Goal: Task Accomplishment & Management: Use online tool/utility

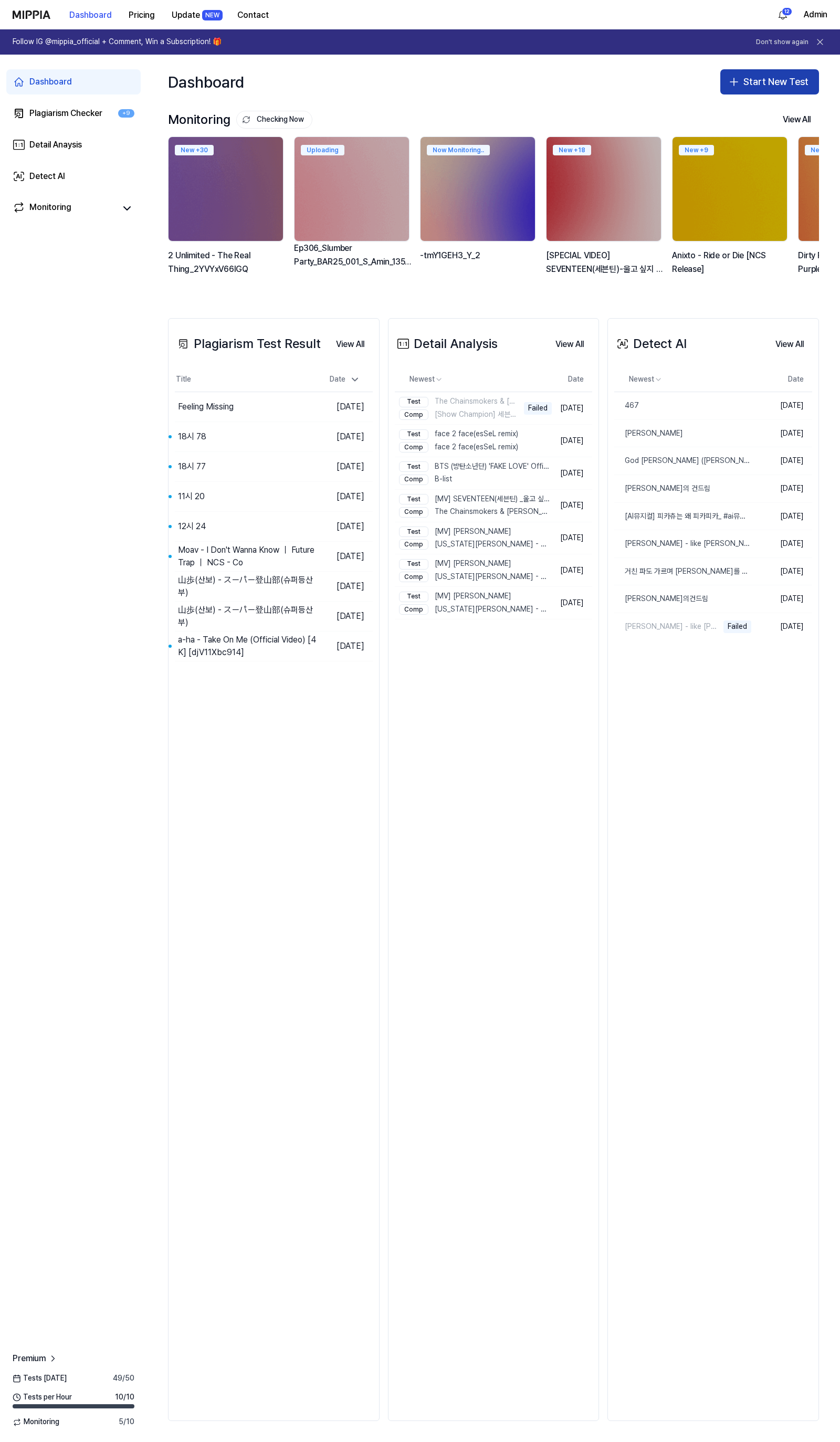
click at [814, 86] on button "Start New Test" at bounding box center [769, 82] width 99 height 25
click at [756, 116] on div "Plagiarism test" at bounding box center [745, 111] width 48 height 10
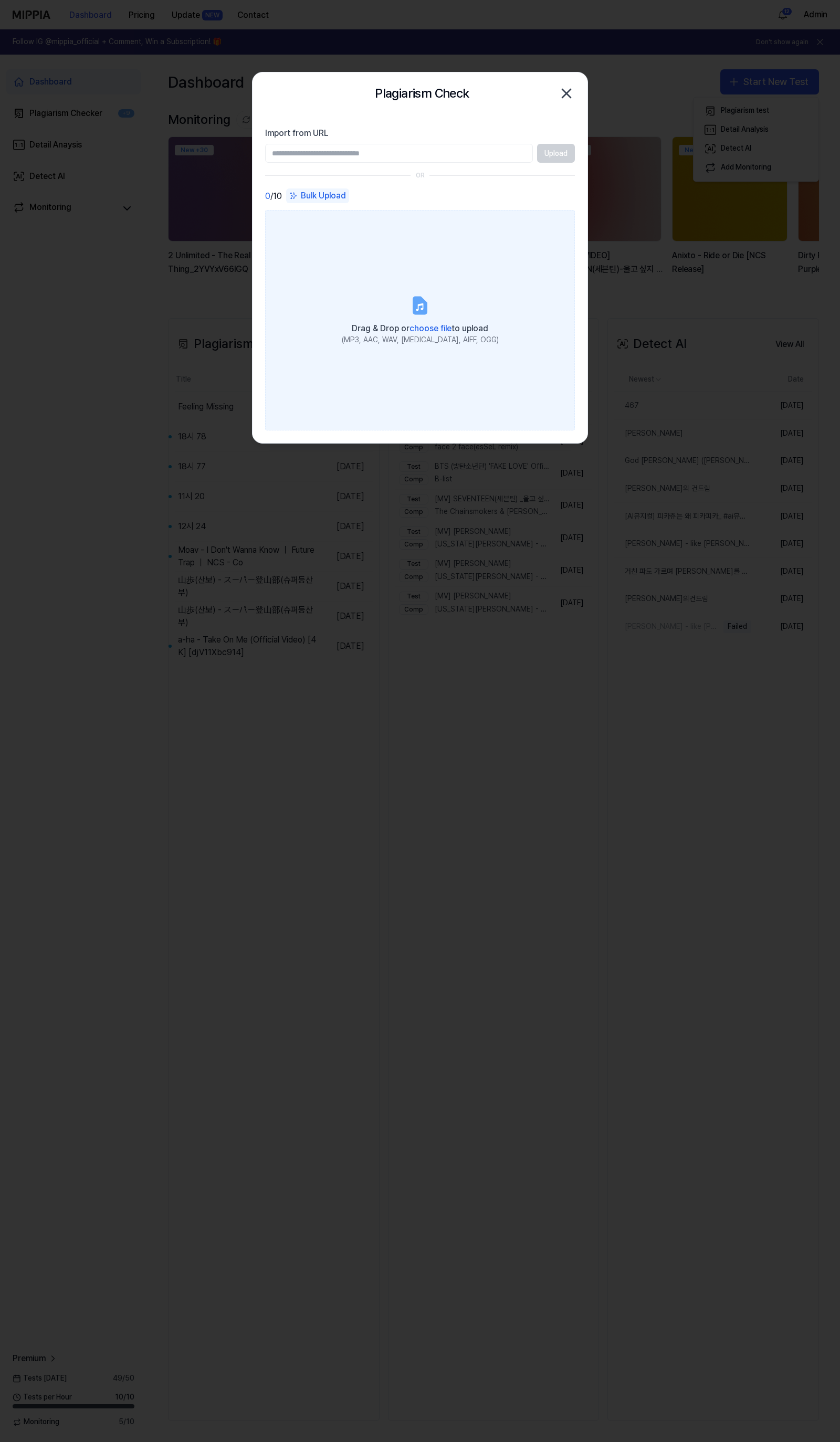
click at [475, 280] on label "Drag & Drop or choose file to upload (MP3, AAC, WAV, FLAC, AIFF, OGG)" at bounding box center [419, 320] width 309 height 221
click at [0, 0] on input "Drag & Drop or choose file to upload (MP3, AAC, WAV, FLAC, AIFF, OGG)" at bounding box center [0, 0] width 0 height 0
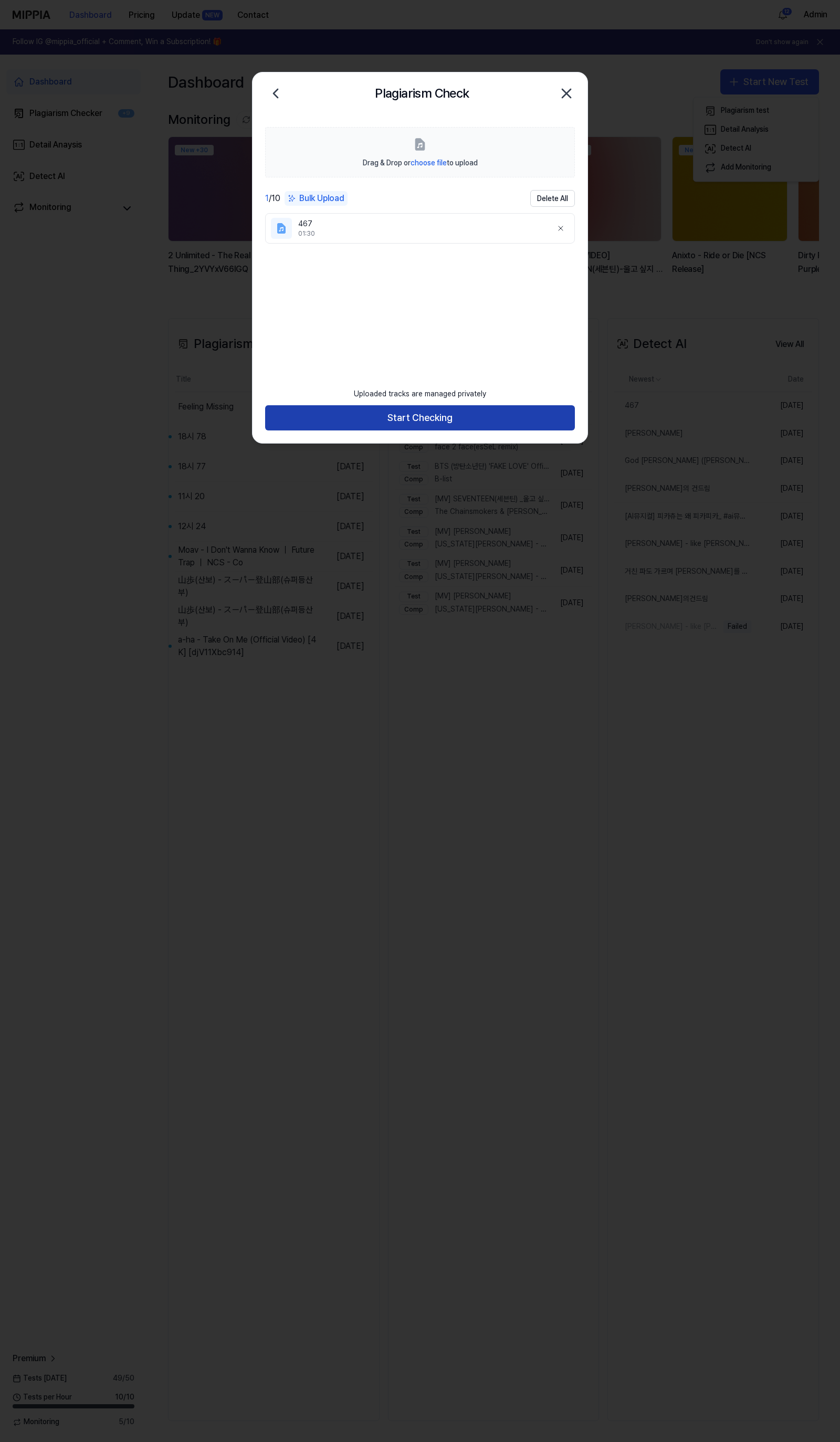
click at [449, 418] on button "Start Checking" at bounding box center [419, 418] width 309 height 25
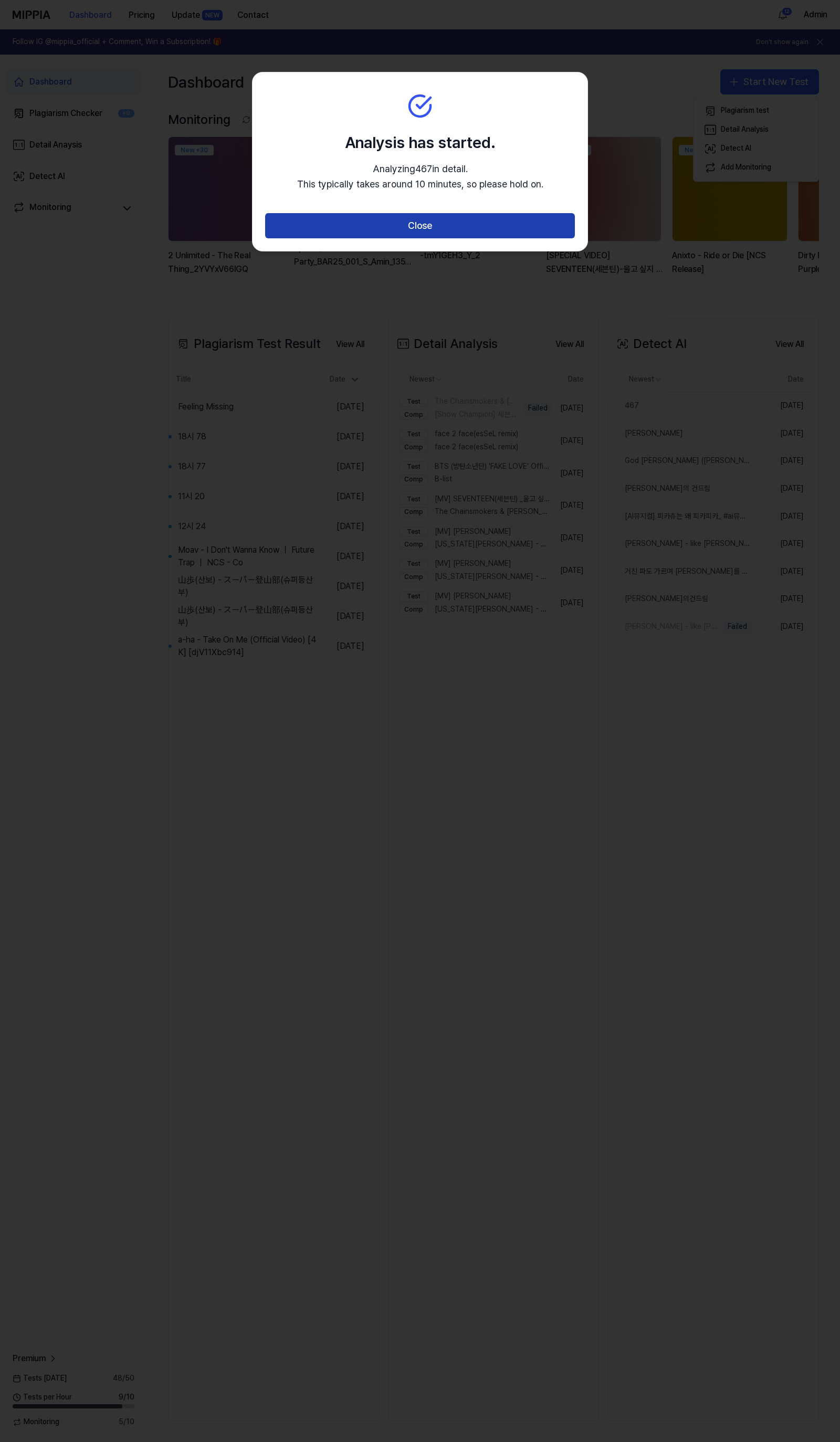
click at [456, 227] on button "Close" at bounding box center [419, 226] width 309 height 25
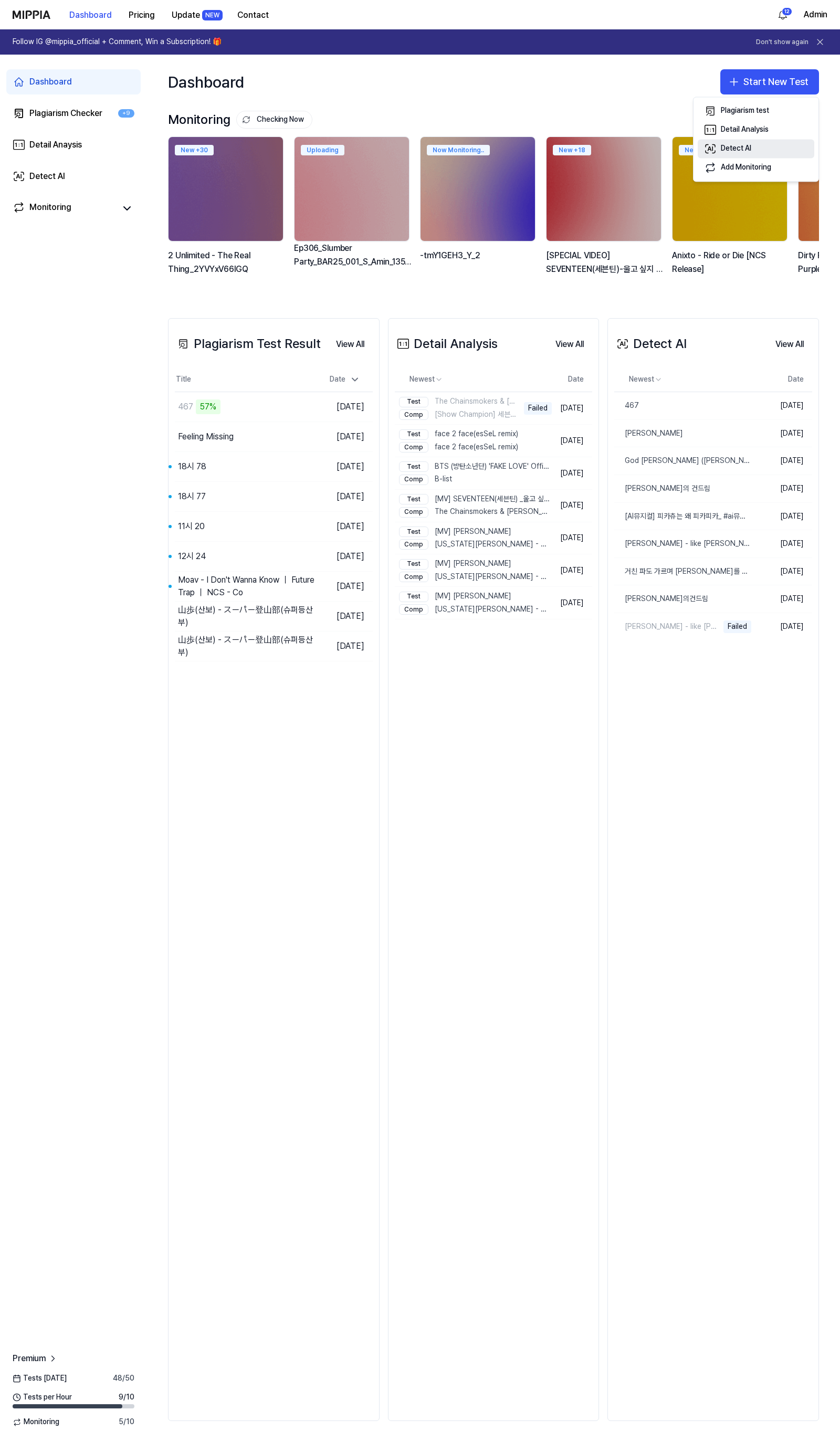
click at [753, 150] on button "Detect AI" at bounding box center [756, 148] width 116 height 19
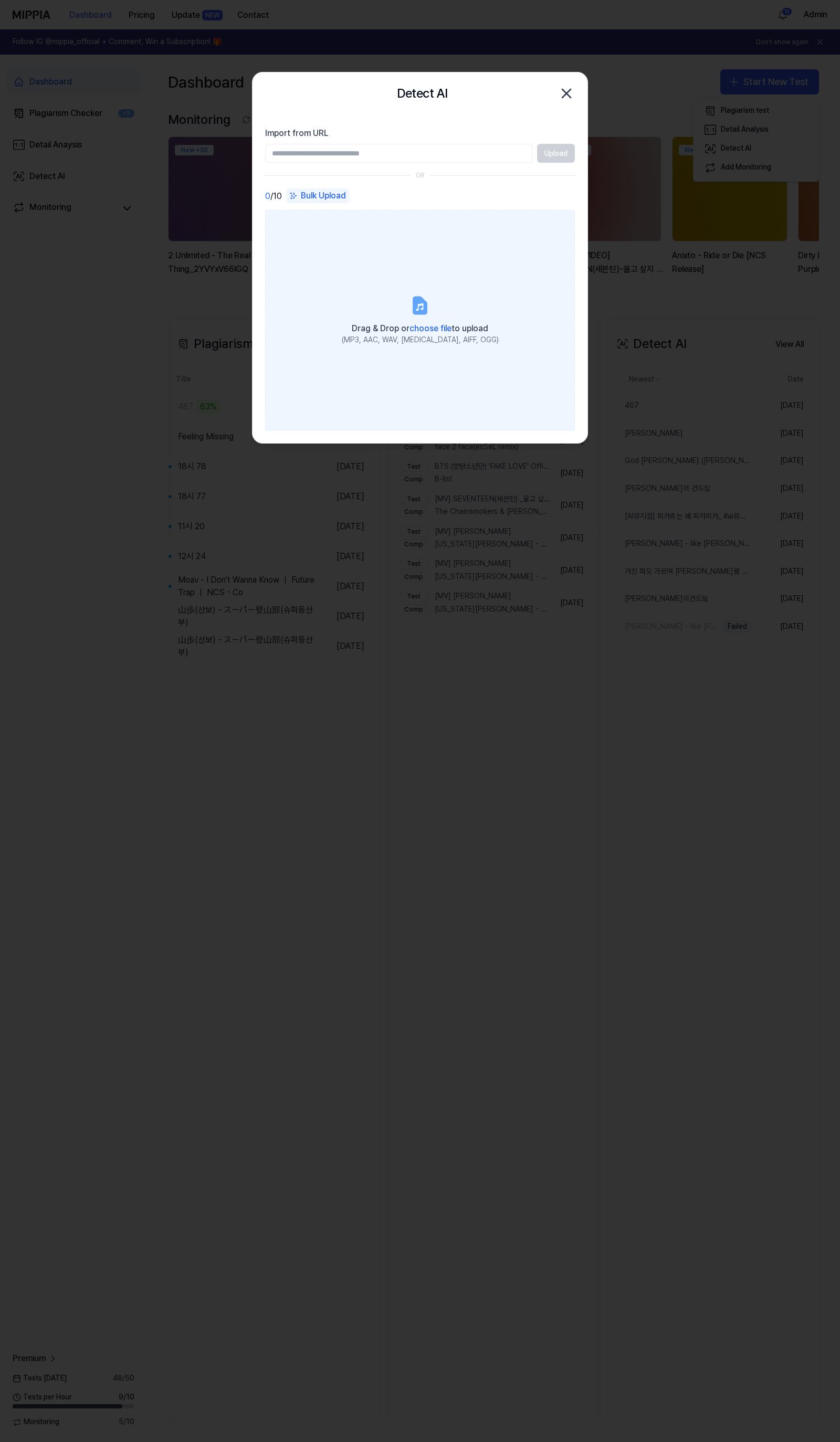
click at [374, 275] on label "Drag & Drop or choose file to upload (MP3, AAC, WAV, FLAC, AIFF, OGG)" at bounding box center [419, 320] width 309 height 221
click at [0, 0] on input "Drag & Drop or choose file to upload (MP3, AAC, WAV, FLAC, AIFF, OGG)" at bounding box center [0, 0] width 0 height 0
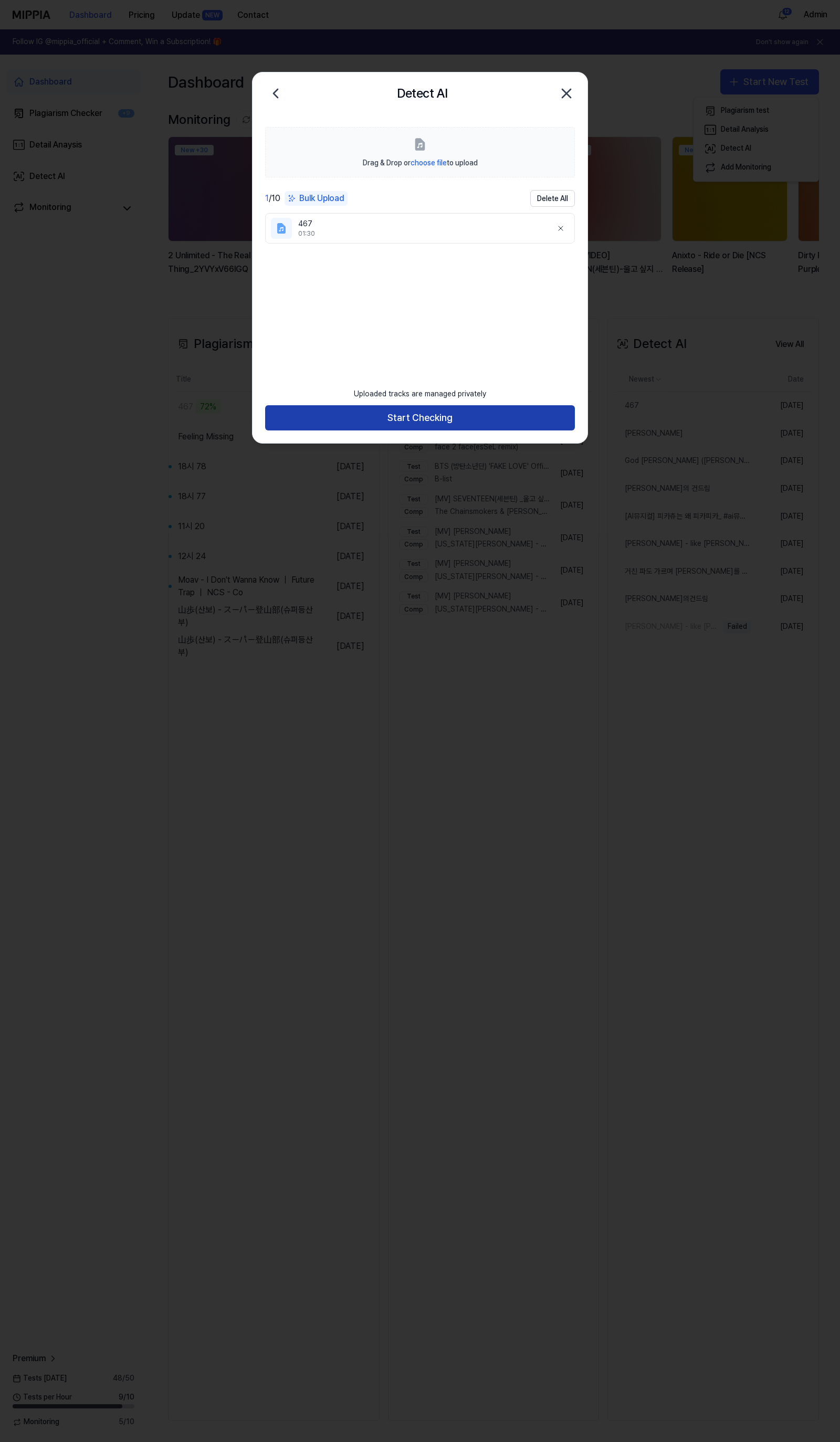
click at [426, 413] on button "Start Checking" at bounding box center [419, 418] width 309 height 25
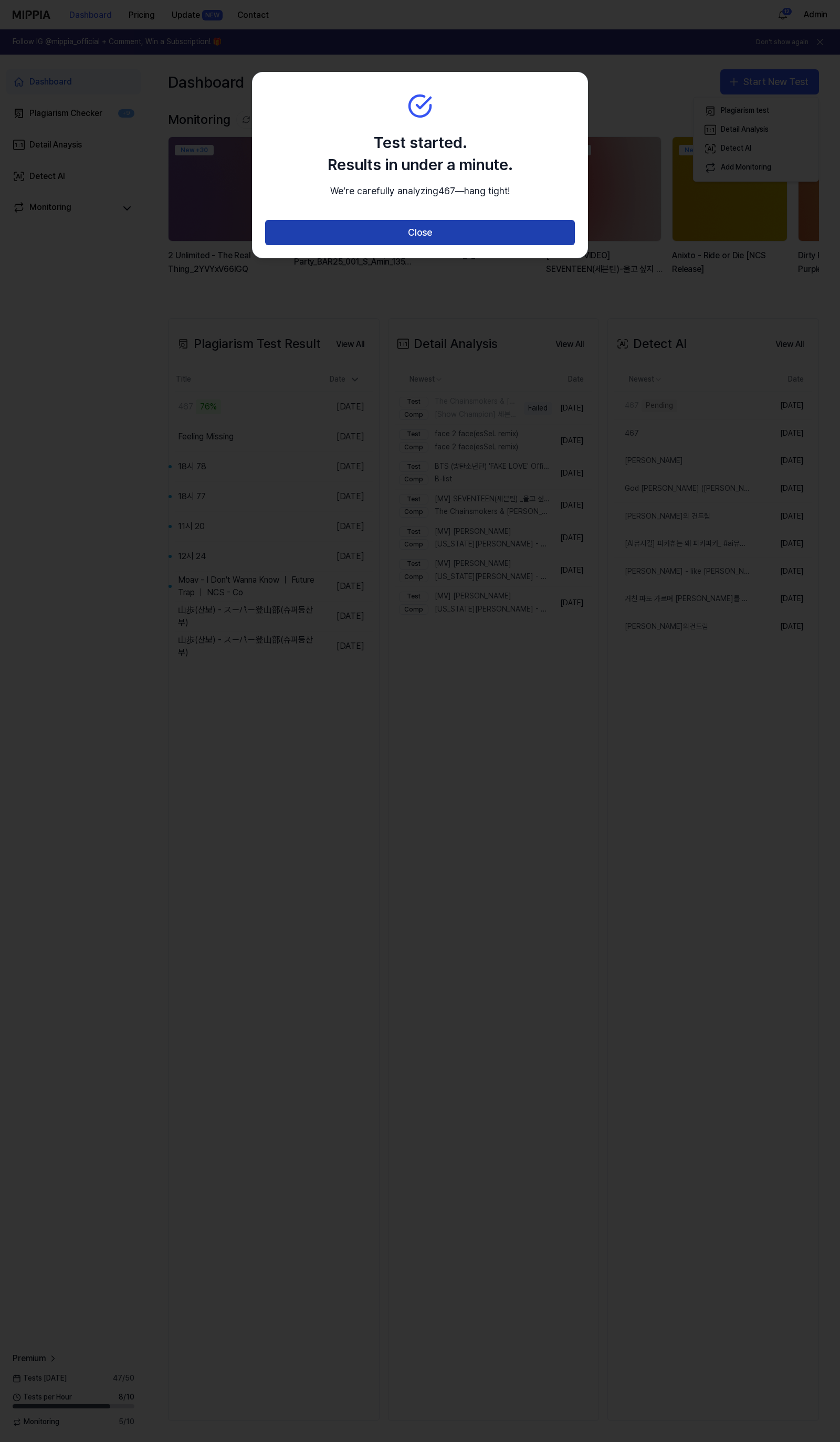
click at [422, 240] on button "Close" at bounding box center [419, 233] width 309 height 25
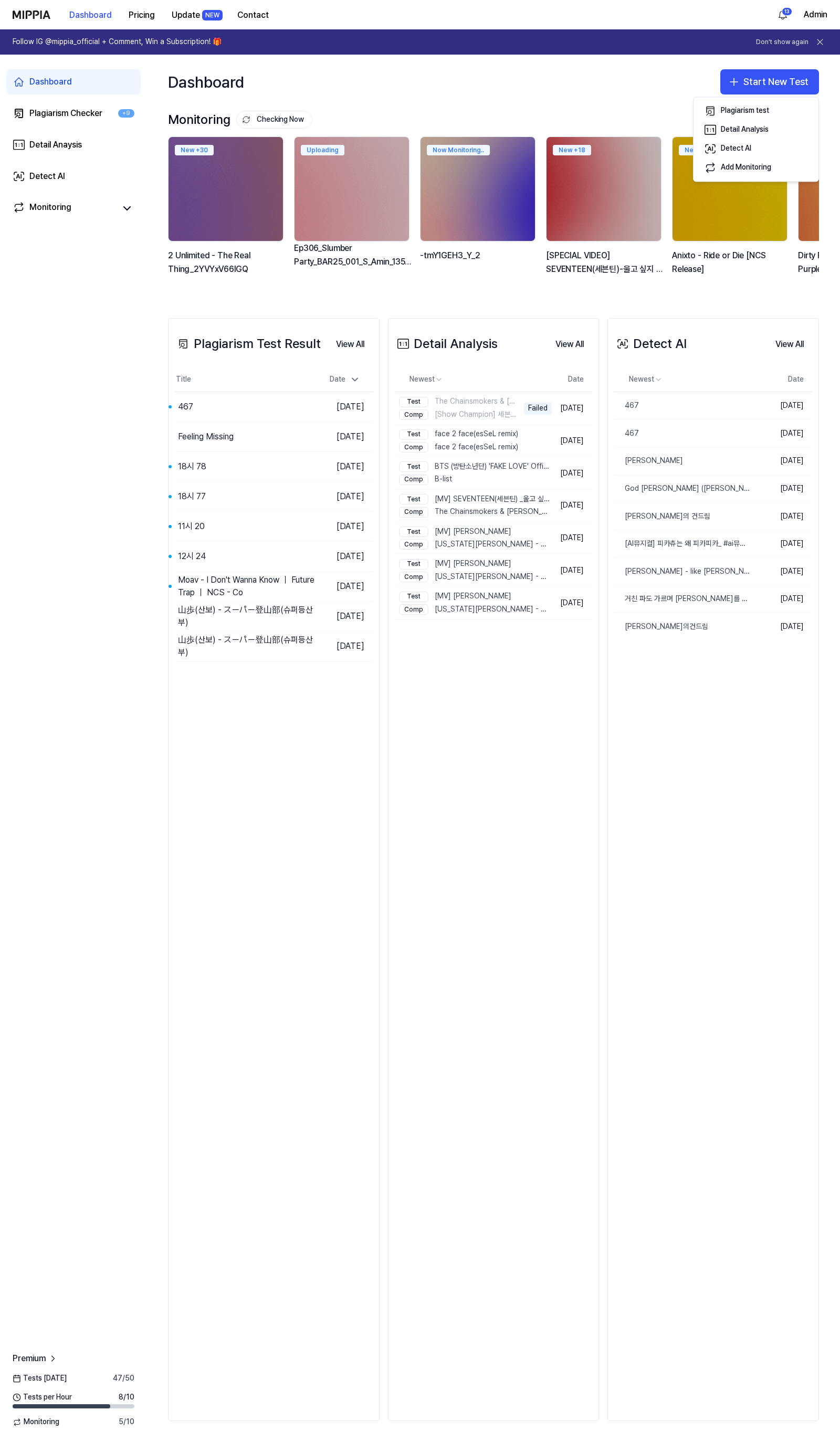
click at [73, 222] on div "Dashboard Plagiarism Checker +9 Detail Anaysis Detect AI Monitoring" at bounding box center [73, 145] width 147 height 180
click at [82, 207] on link "Monitoring" at bounding box center [64, 209] width 103 height 15
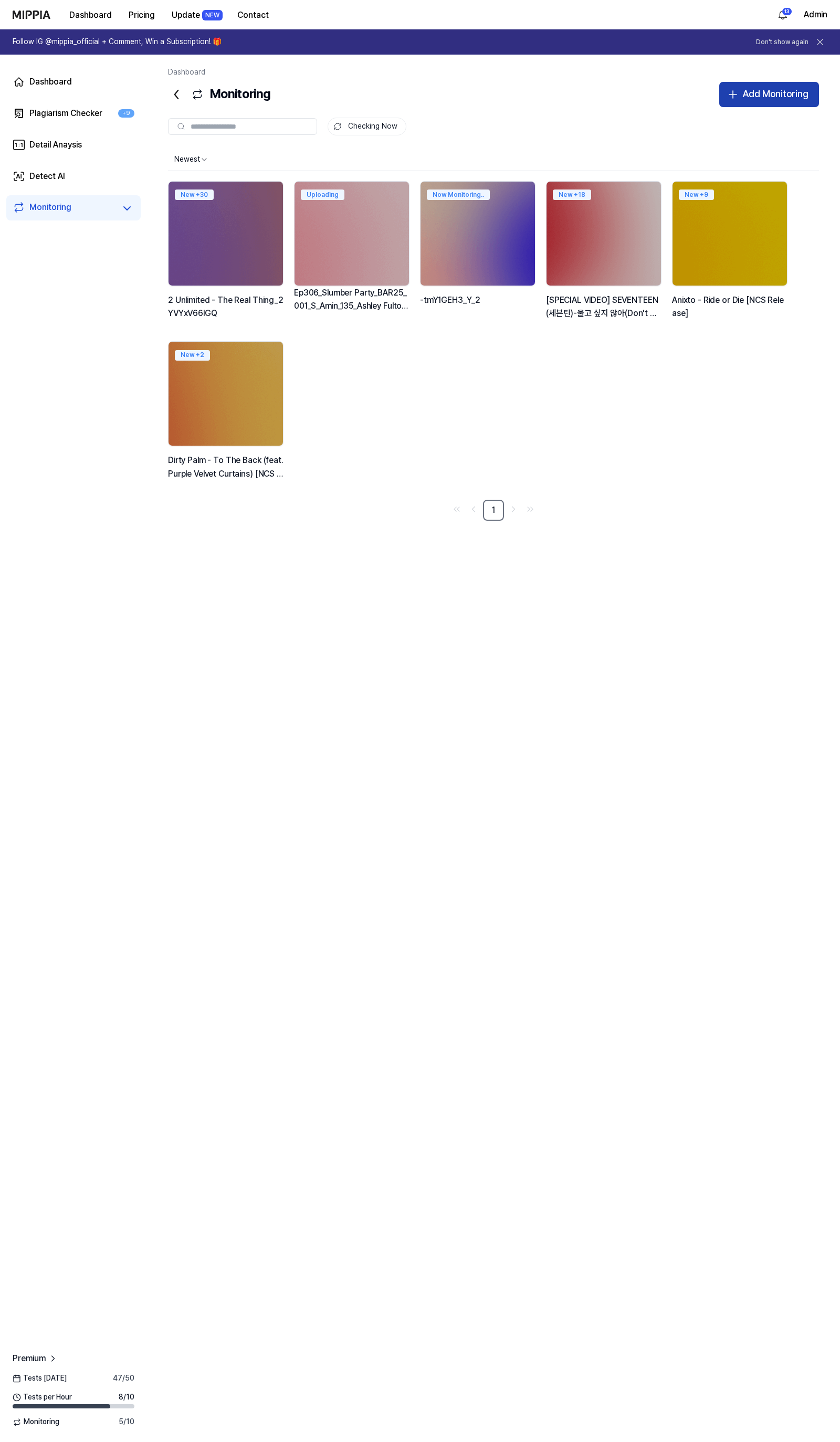
click at [757, 91] on div "Add Monitoring" at bounding box center [775, 94] width 66 height 15
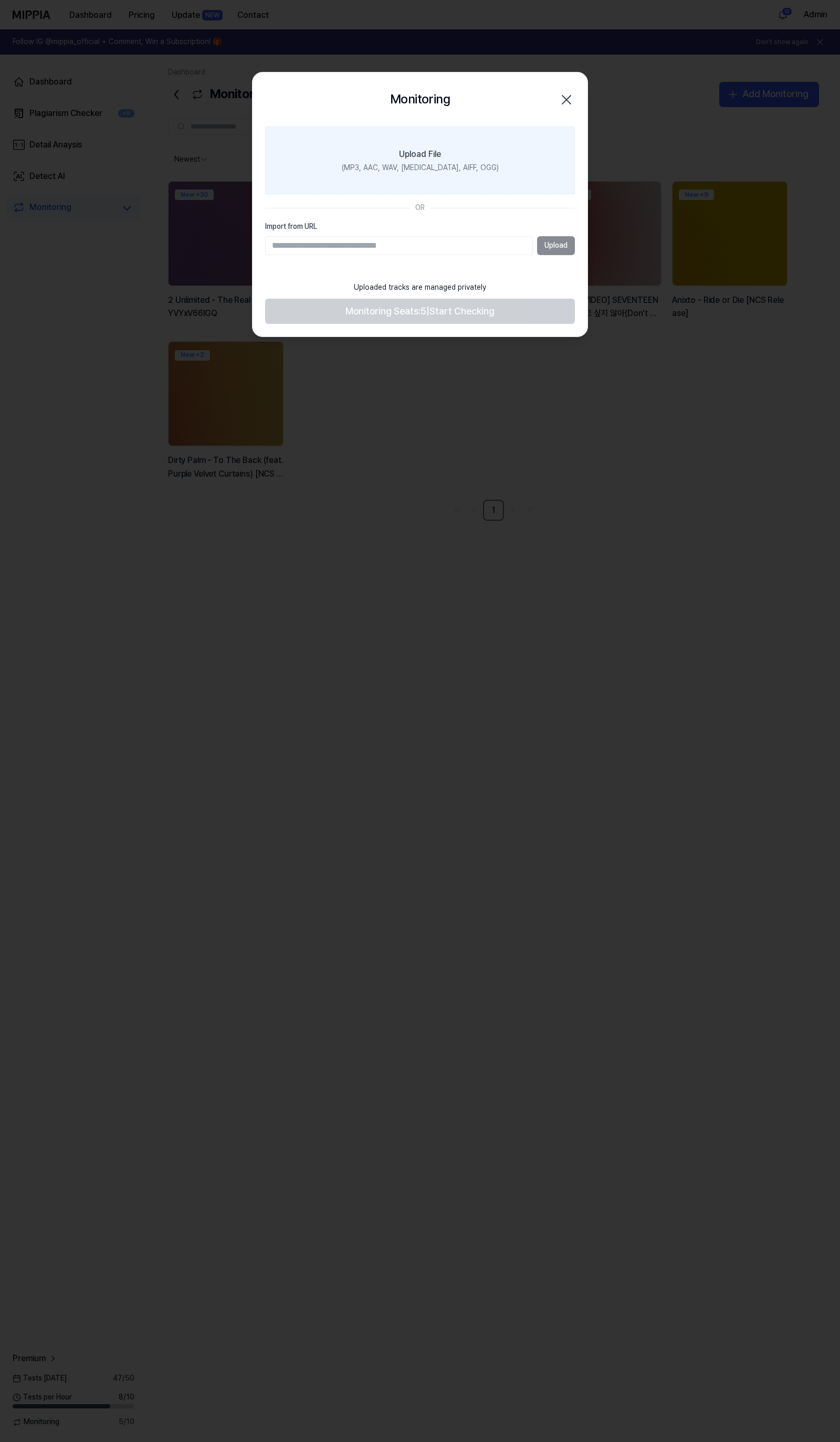
click at [449, 184] on label "Upload File (MP3, AAC, WAV, FLAC, AIFF, OGG)" at bounding box center [419, 161] width 309 height 68
click at [0, 0] on input "Upload File (MP3, AAC, WAV, FLAC, AIFF, OGG)" at bounding box center [0, 0] width 0 height 0
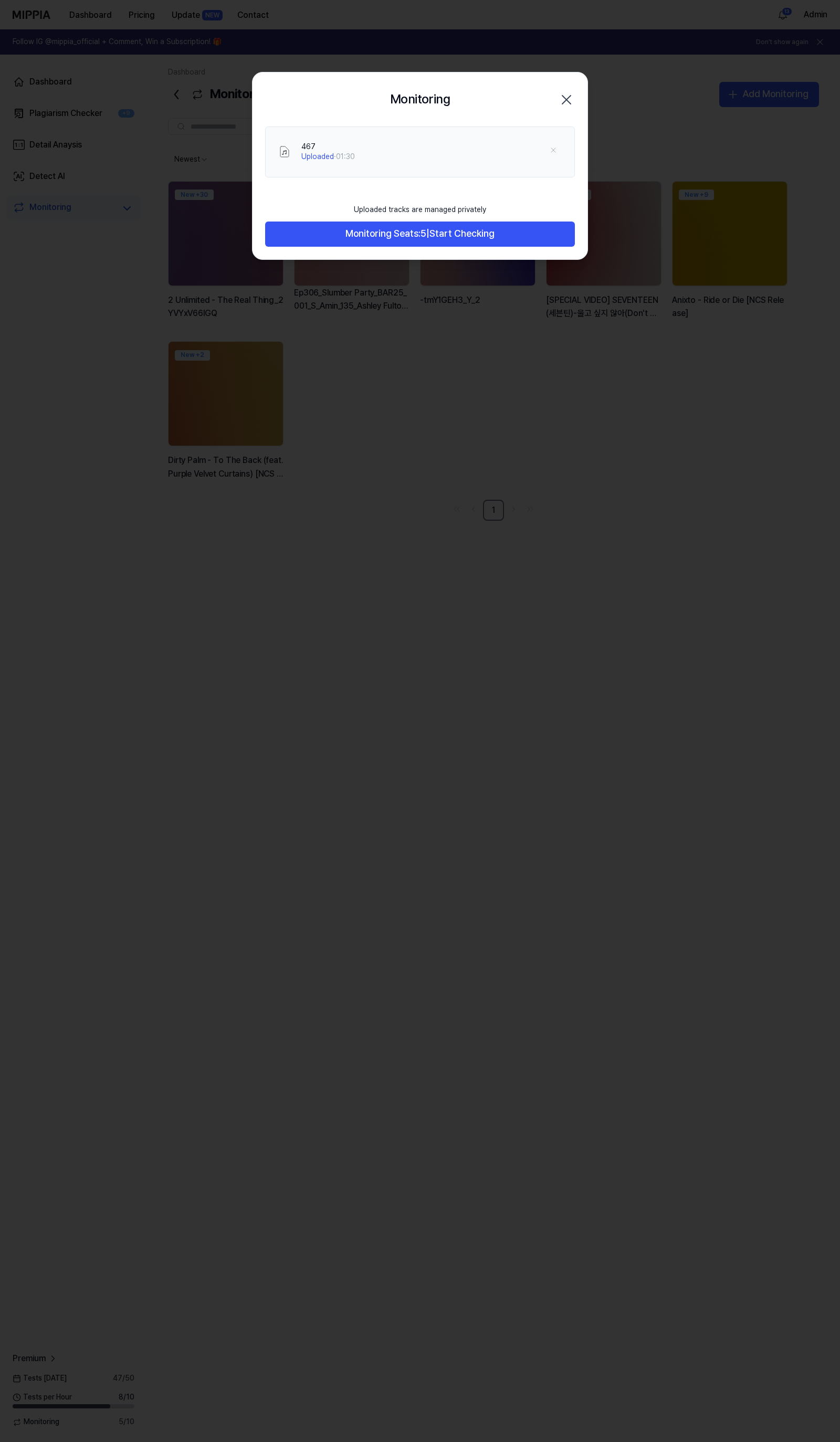
click at [444, 254] on div "Uploaded tracks are managed privately Monitoring Seats: 5 | Start Checking" at bounding box center [419, 229] width 335 height 61
click at [444, 237] on span "Start Checking" at bounding box center [461, 234] width 65 height 15
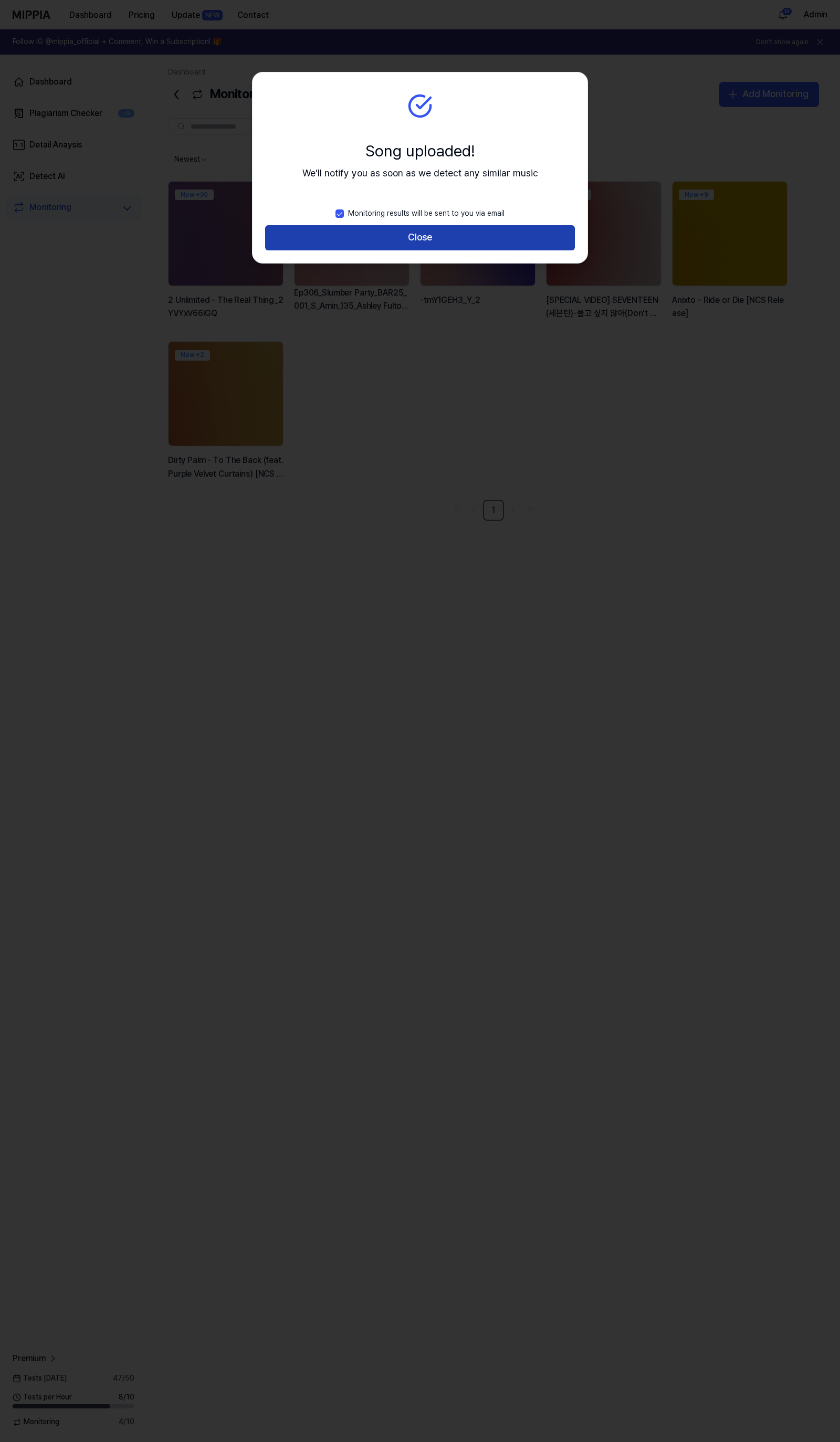
click at [448, 242] on button "Close" at bounding box center [419, 238] width 309 height 25
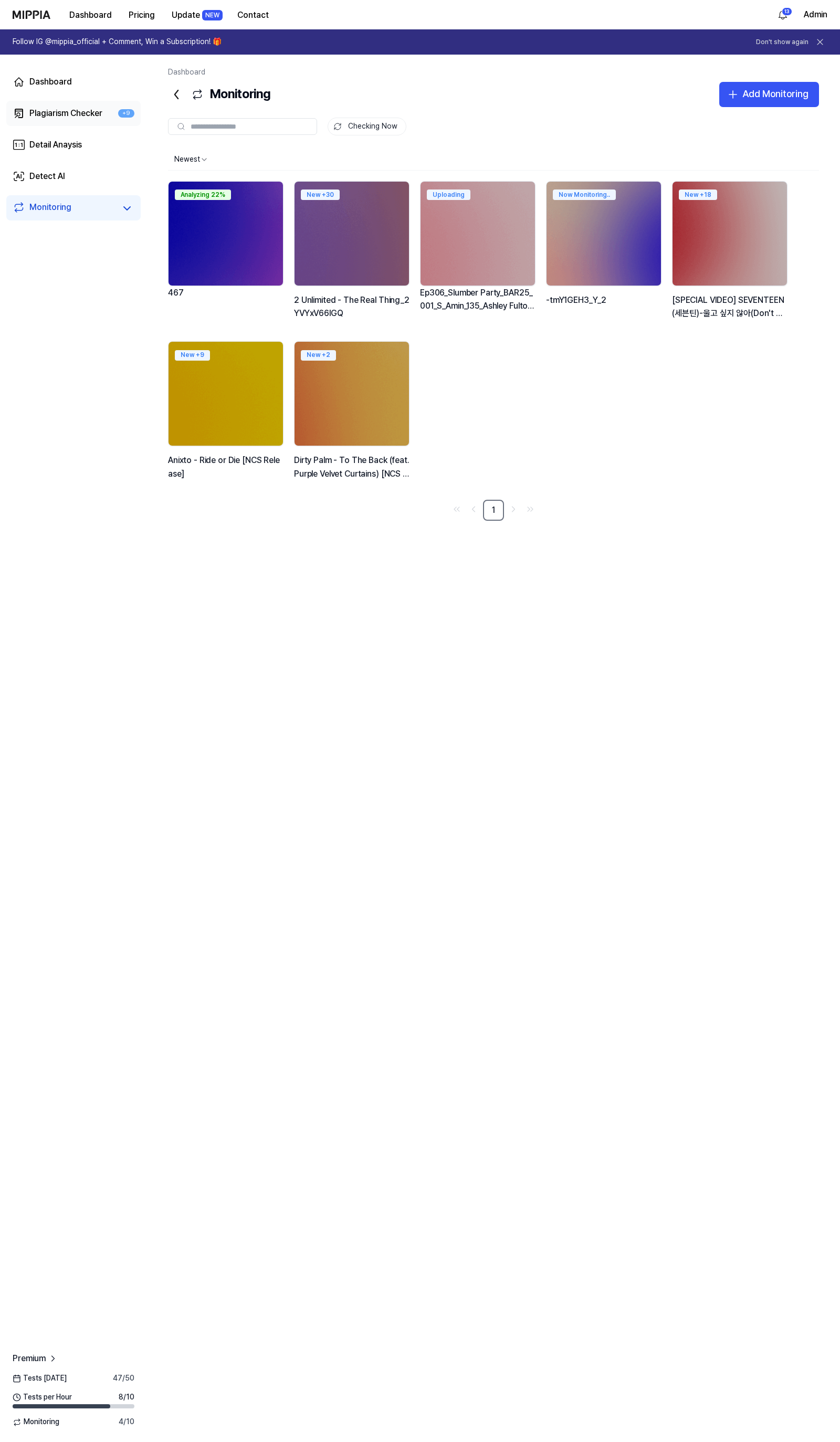
click at [80, 118] on div "Plagiarism Checker" at bounding box center [66, 114] width 73 height 13
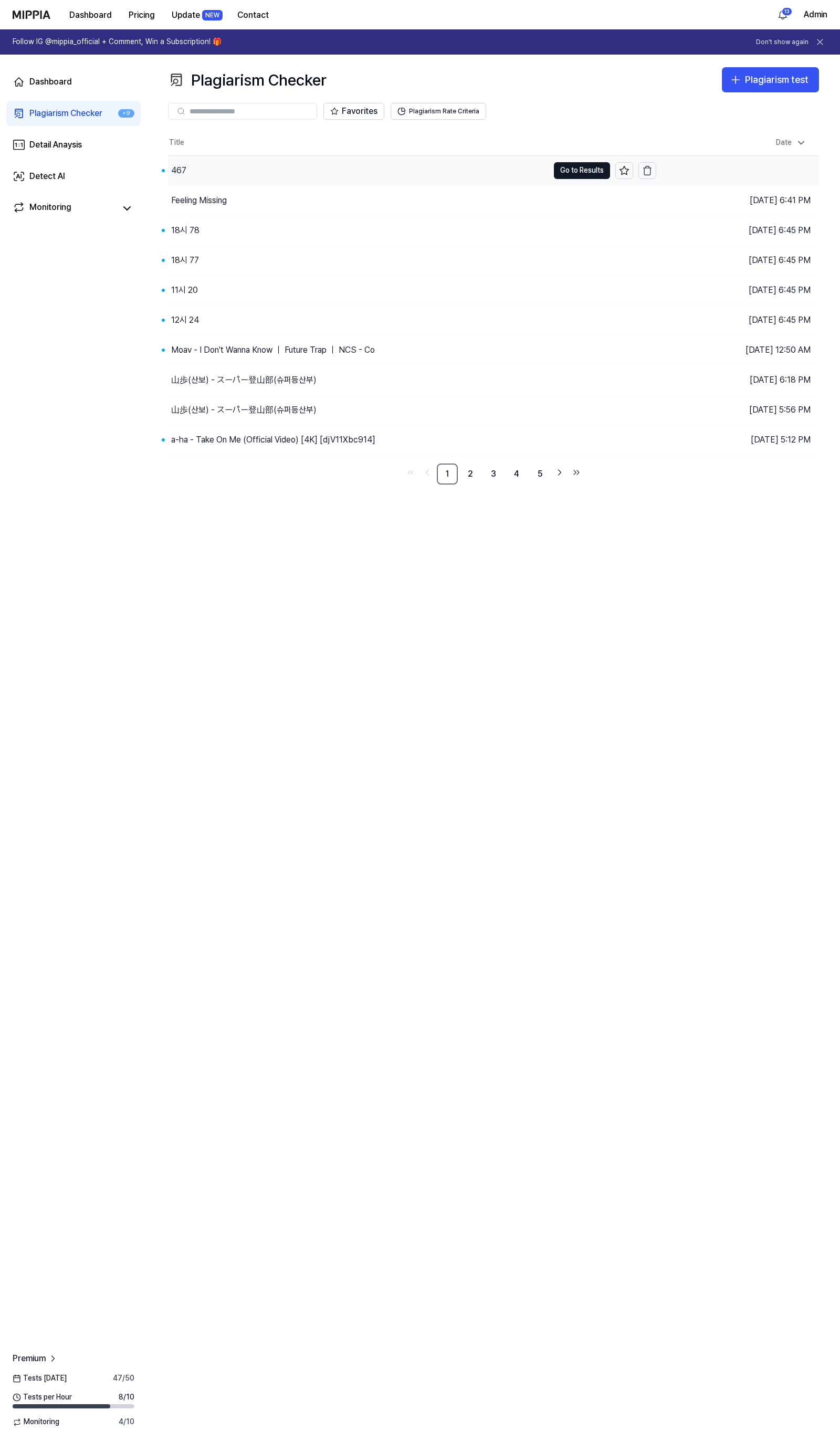
click at [214, 174] on div "467" at bounding box center [358, 171] width 380 height 29
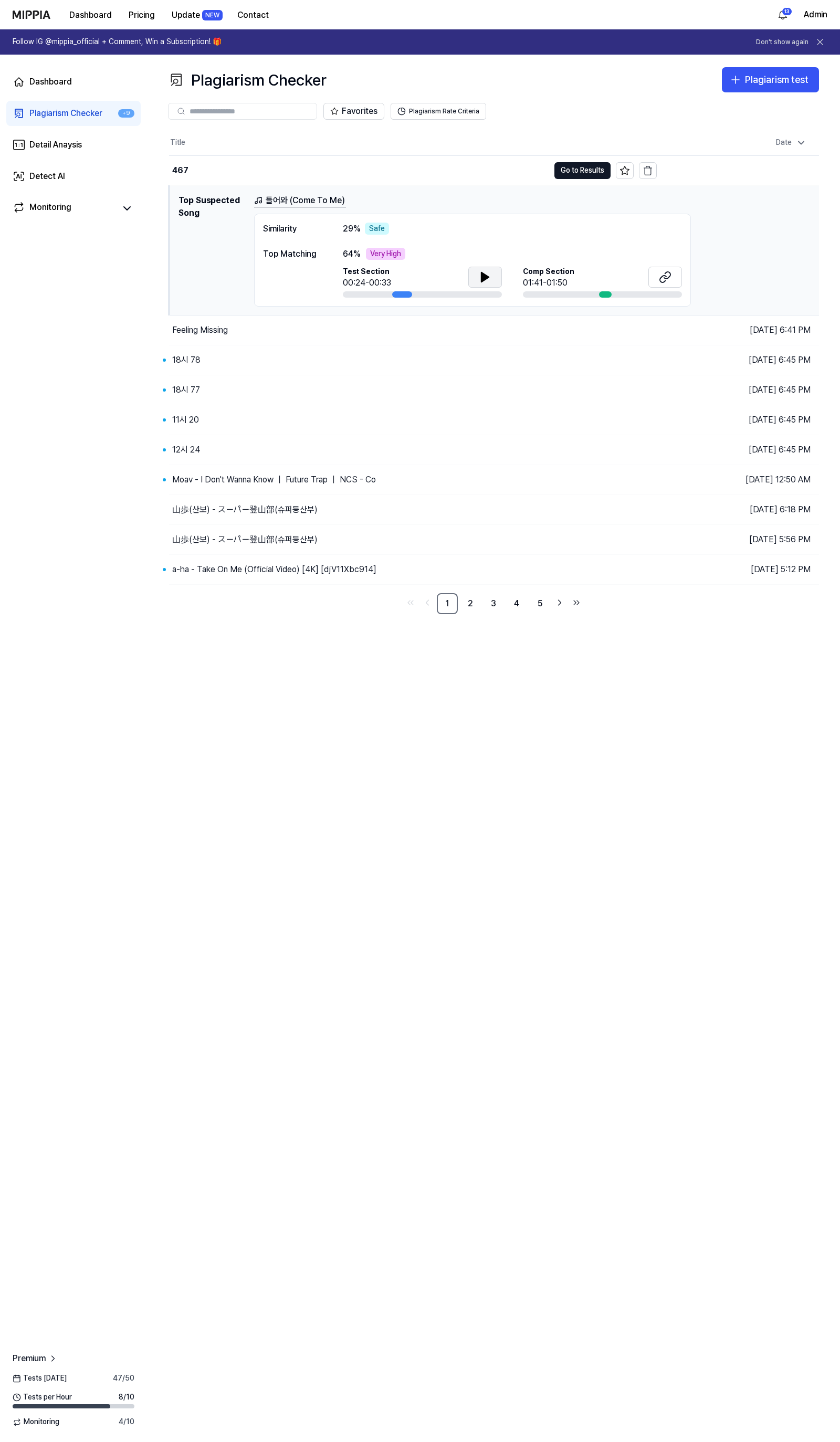
click at [494, 275] on button at bounding box center [485, 277] width 33 height 21
click at [664, 272] on icon at bounding box center [665, 277] width 13 height 13
click at [312, 198] on link "들어와 (Come To Me)" at bounding box center [300, 201] width 92 height 13
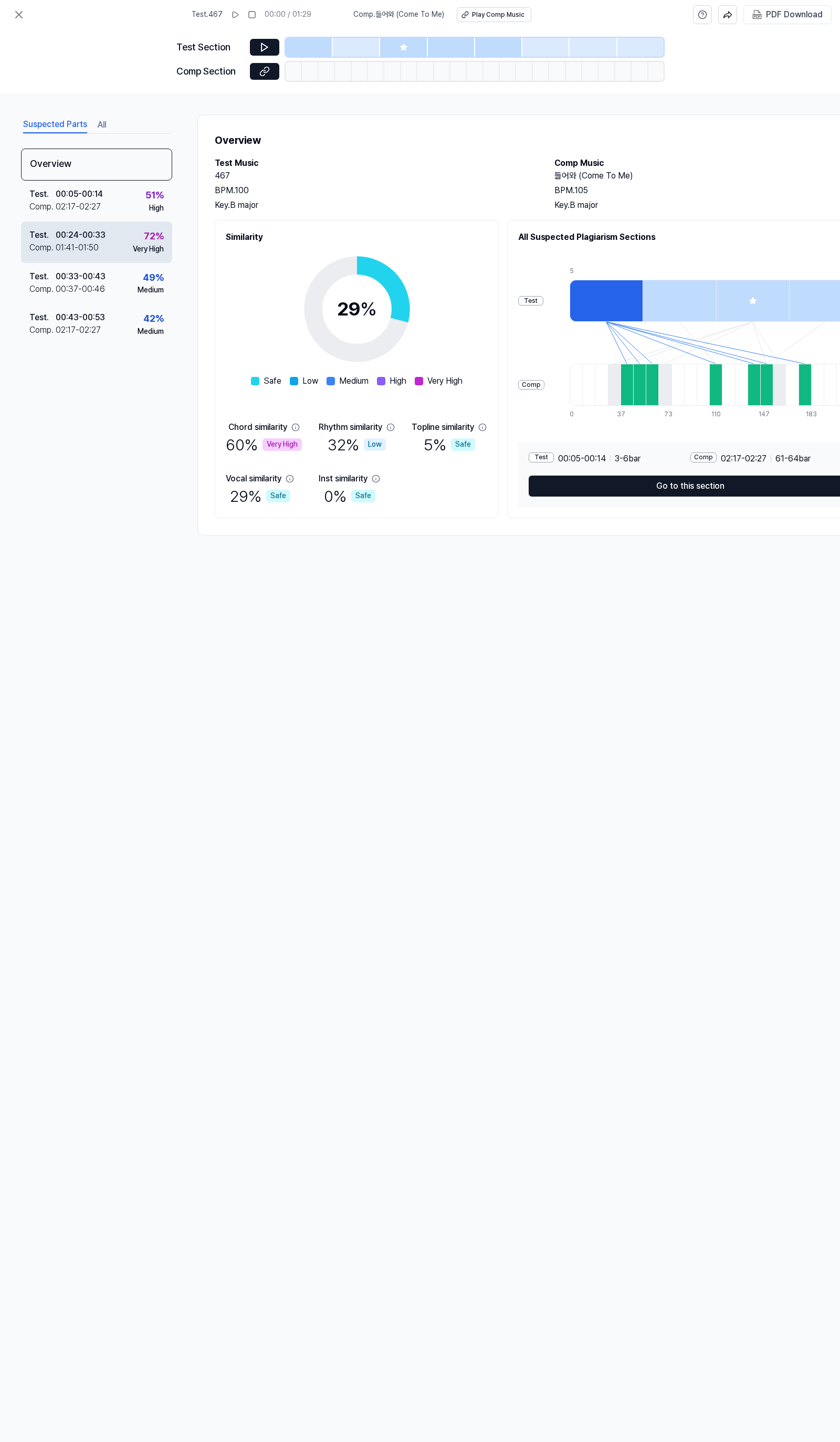
click at [50, 233] on div "Test ." at bounding box center [43, 235] width 27 height 13
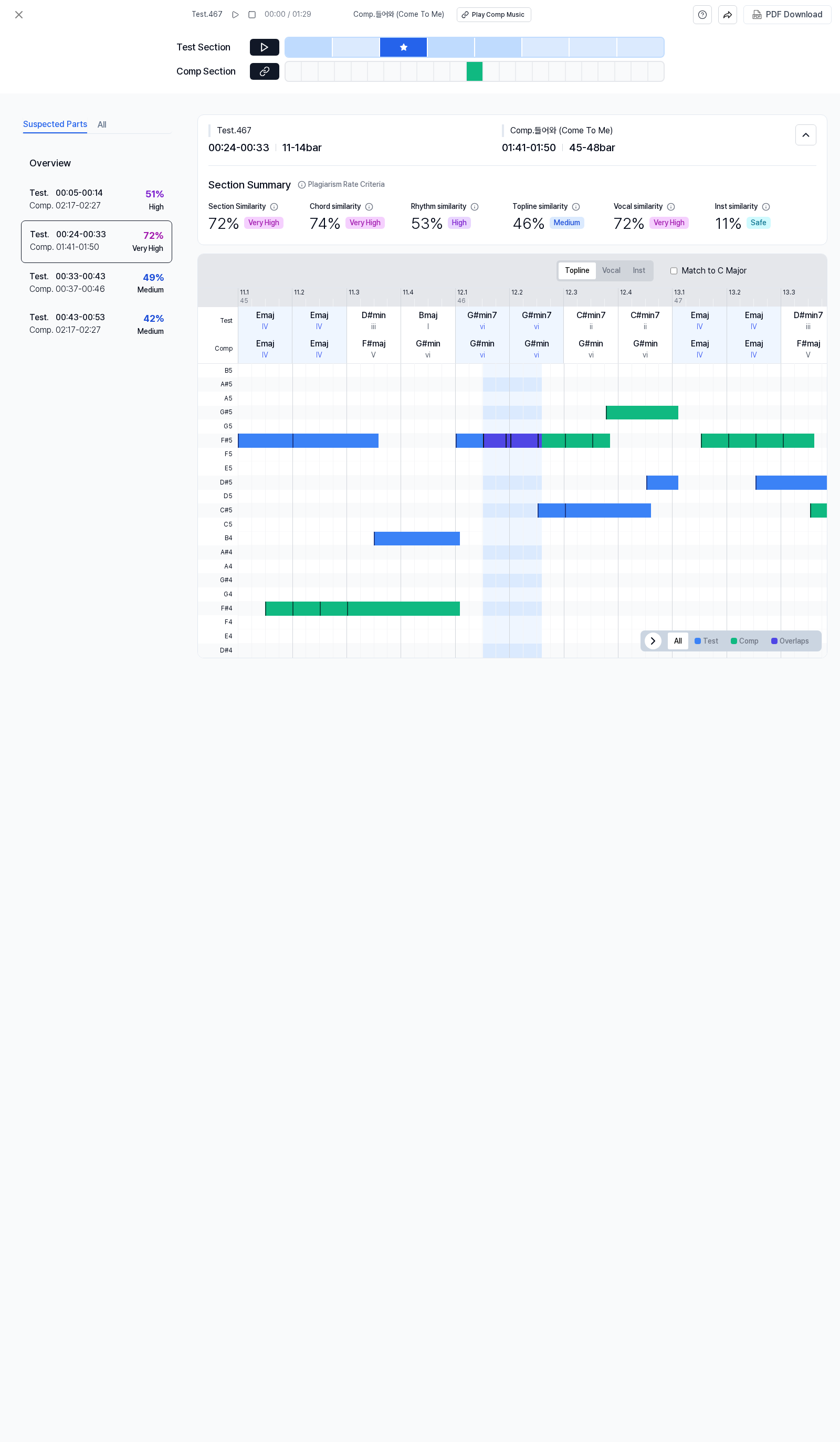
drag, startPoint x: 495, startPoint y: 686, endPoint x: 568, endPoint y: 665, distance: 76.0
click at [585, 691] on div "Test . 467 00:00 / 01:29 Comp . 들어와 (Come To Me) Play Comp Music PDF Download T…" at bounding box center [420, 721] width 840 height 1442
click at [262, 44] on icon at bounding box center [264, 48] width 6 height 8
click at [258, 50] on button at bounding box center [264, 47] width 29 height 17
click at [274, 74] on button at bounding box center [264, 71] width 29 height 17
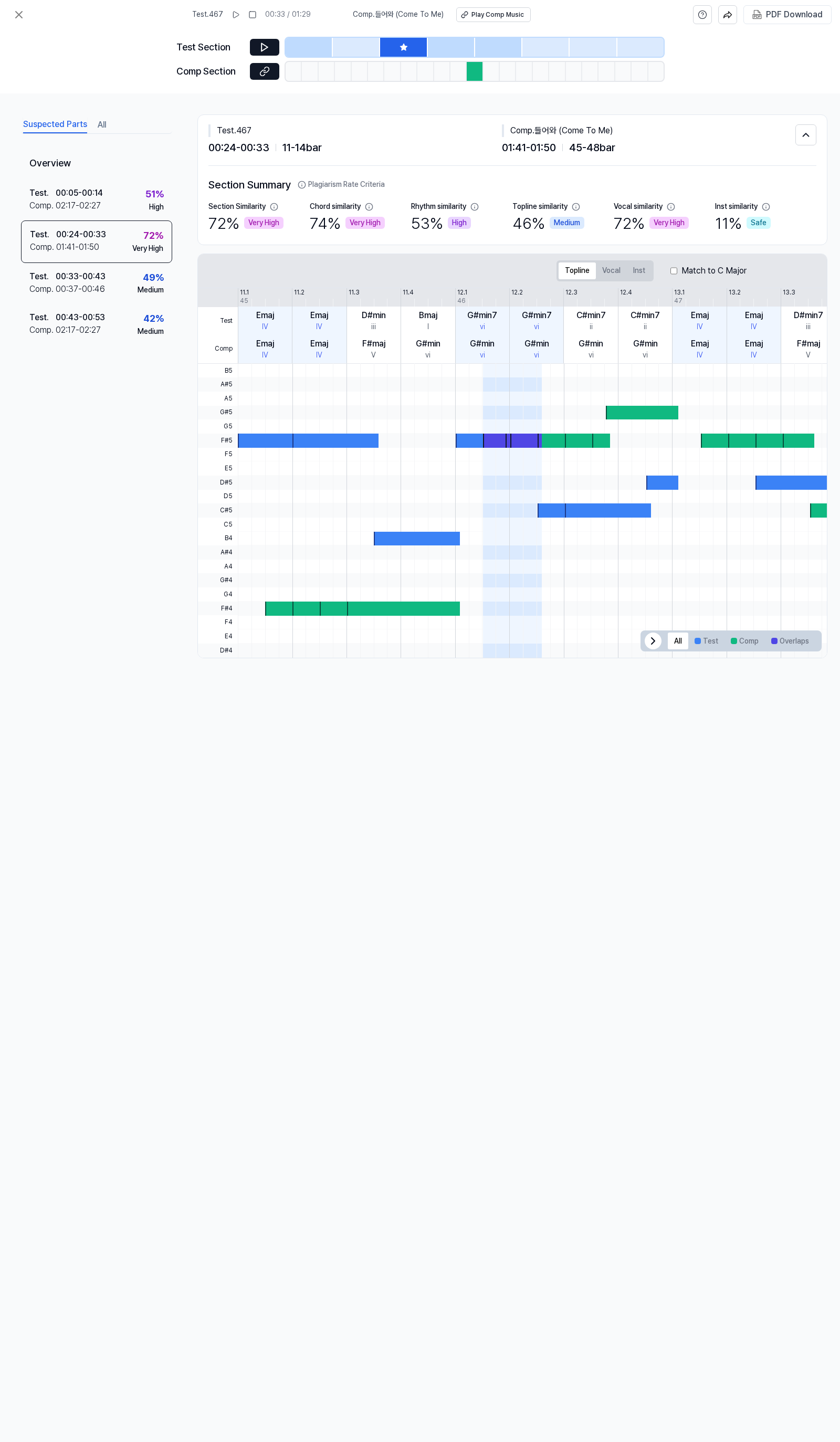
drag, startPoint x: 491, startPoint y: 685, endPoint x: 641, endPoint y: 448, distance: 280.5
click at [559, 684] on div "Test . 467 00:33 / 01:29 Comp . 들어와 (Come To Me) Play Comp Music PDF Download T…" at bounding box center [420, 721] width 840 height 1442
drag, startPoint x: 447, startPoint y: 323, endPoint x: 654, endPoint y: 322, distance: 207.0
click at [654, 322] on div "Test Comp 11.1 11.2 11.3 11.4 12.1 12.2 12.3 12.4 13.1 13.2 13.3 13.4 14.1 14.2…" at bounding box center [651, 326] width 907 height 76
drag, startPoint x: 429, startPoint y: 322, endPoint x: 683, endPoint y: 366, distance: 257.8
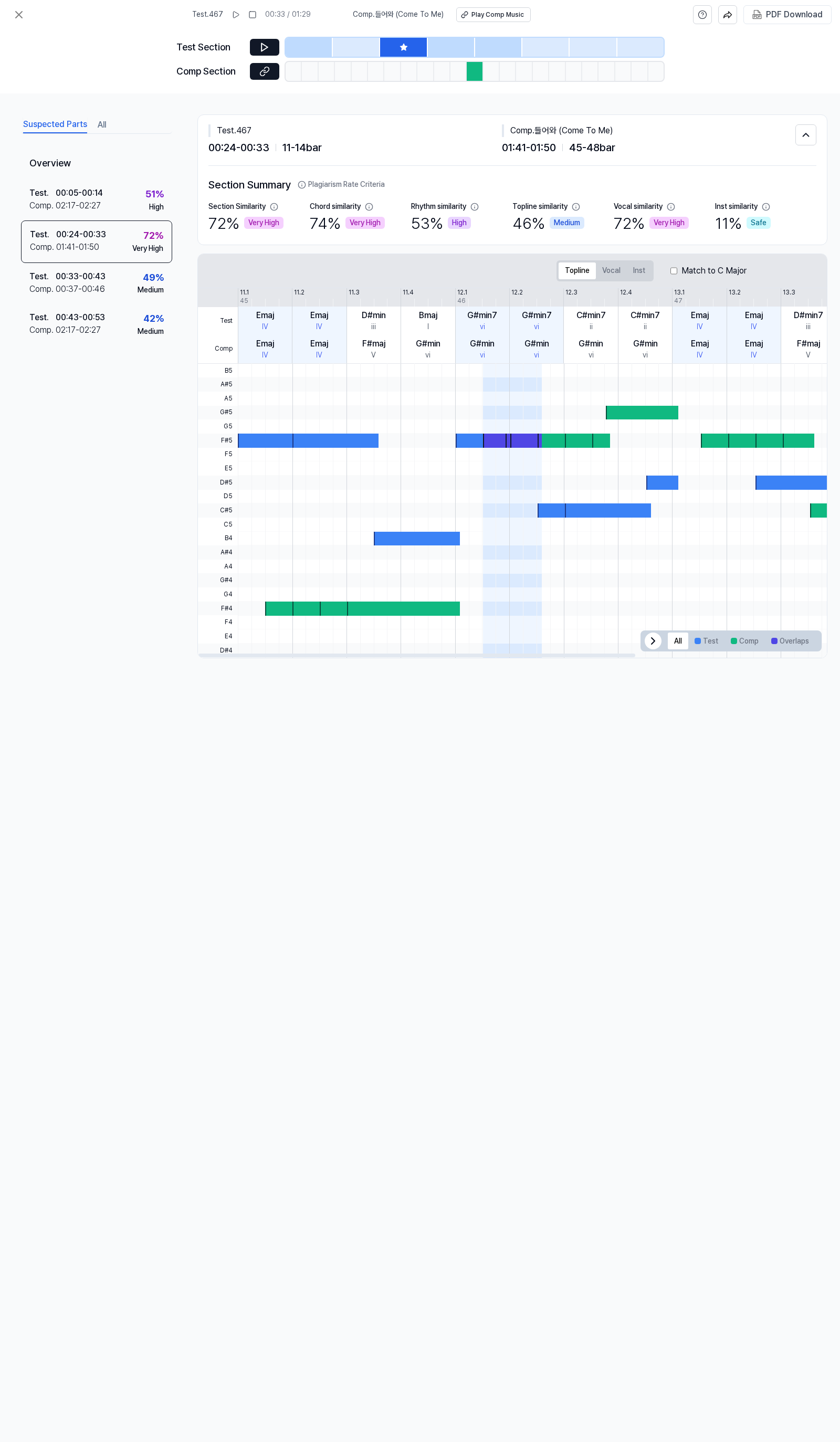
click at [633, 353] on div "Test Comp 11.1 11.2 11.3 11.4 12.1 12.2 12.3 12.4 13.1 13.2 13.3 13.4 14.1 14.2…" at bounding box center [651, 326] width 907 height 76
drag, startPoint x: 258, startPoint y: 316, endPoint x: 837, endPoint y: 354, distance: 580.2
click at [839, 349] on div "Suspected Parts All Overview Test . 00:05 - 00:14 Comp . 02:17 - 02:27 51 % Hig…" at bounding box center [420, 386] width 840 height 586
drag, startPoint x: 581, startPoint y: 678, endPoint x: 657, endPoint y: 601, distance: 108.2
click at [646, 680] on div "Suspected Parts All Overview Test . 00:05 - 00:14 Comp . 02:17 - 02:27 51 % Hig…" at bounding box center [420, 386] width 840 height 586
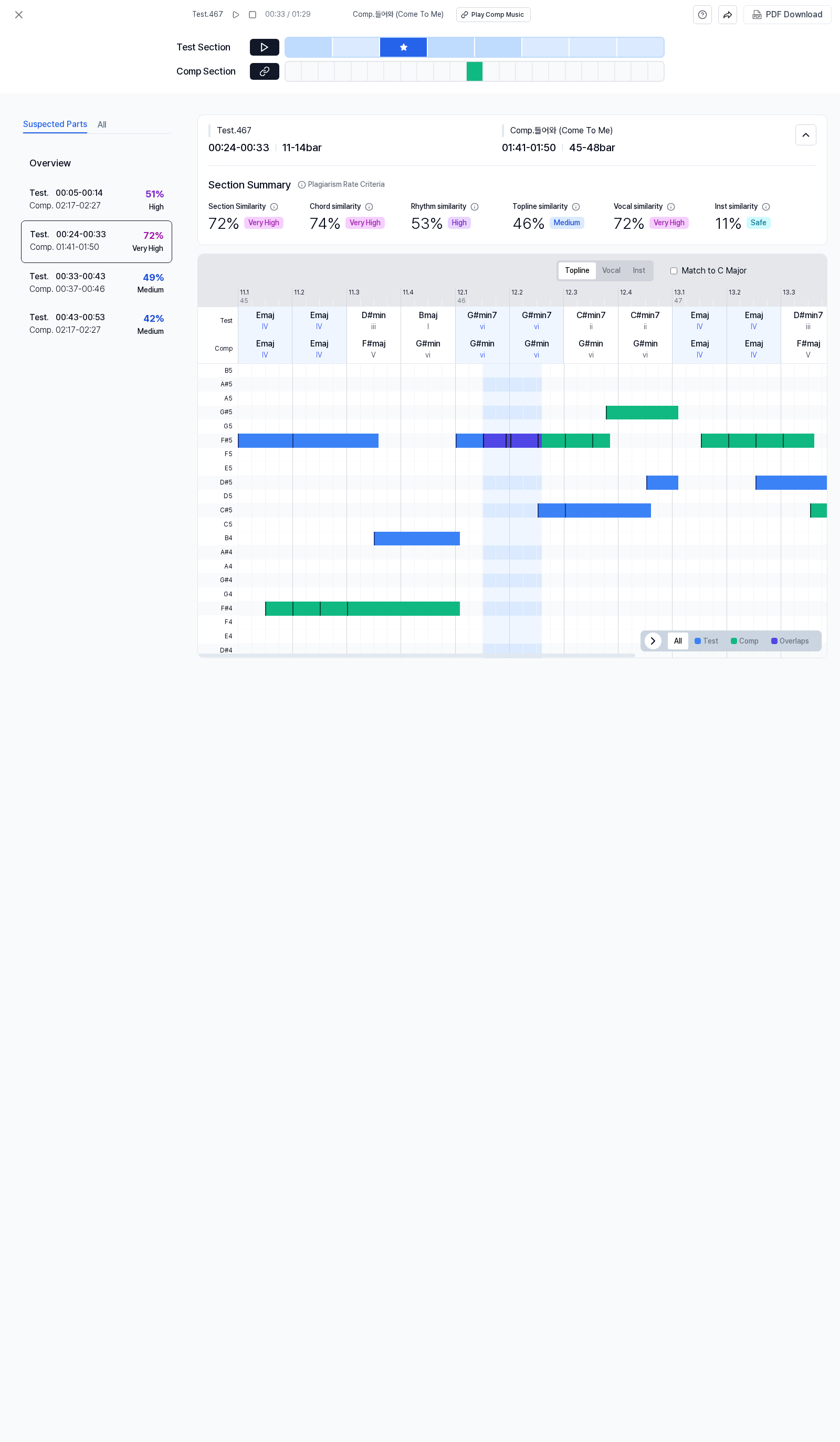
drag, startPoint x: 245, startPoint y: 329, endPoint x: 350, endPoint y: 351, distance: 107.3
click at [326, 332] on div "Test Comp 11.1 11.2 11.3 11.4 12.1 12.2 12.3 12.4 13.1 13.2 13.3 13.4 14.1 14.2…" at bounding box center [651, 326] width 907 height 76
drag, startPoint x: 365, startPoint y: 326, endPoint x: 506, endPoint y: 326, distance: 141.0
click at [506, 326] on div "Test Comp 11.1 11.2 11.3 11.4 12.1 12.2 12.3 12.4 13.1 13.2 13.3 13.4 14.1 14.2…" at bounding box center [651, 326] width 907 height 76
drag, startPoint x: 476, startPoint y: 323, endPoint x: 500, endPoint y: 340, distance: 29.4
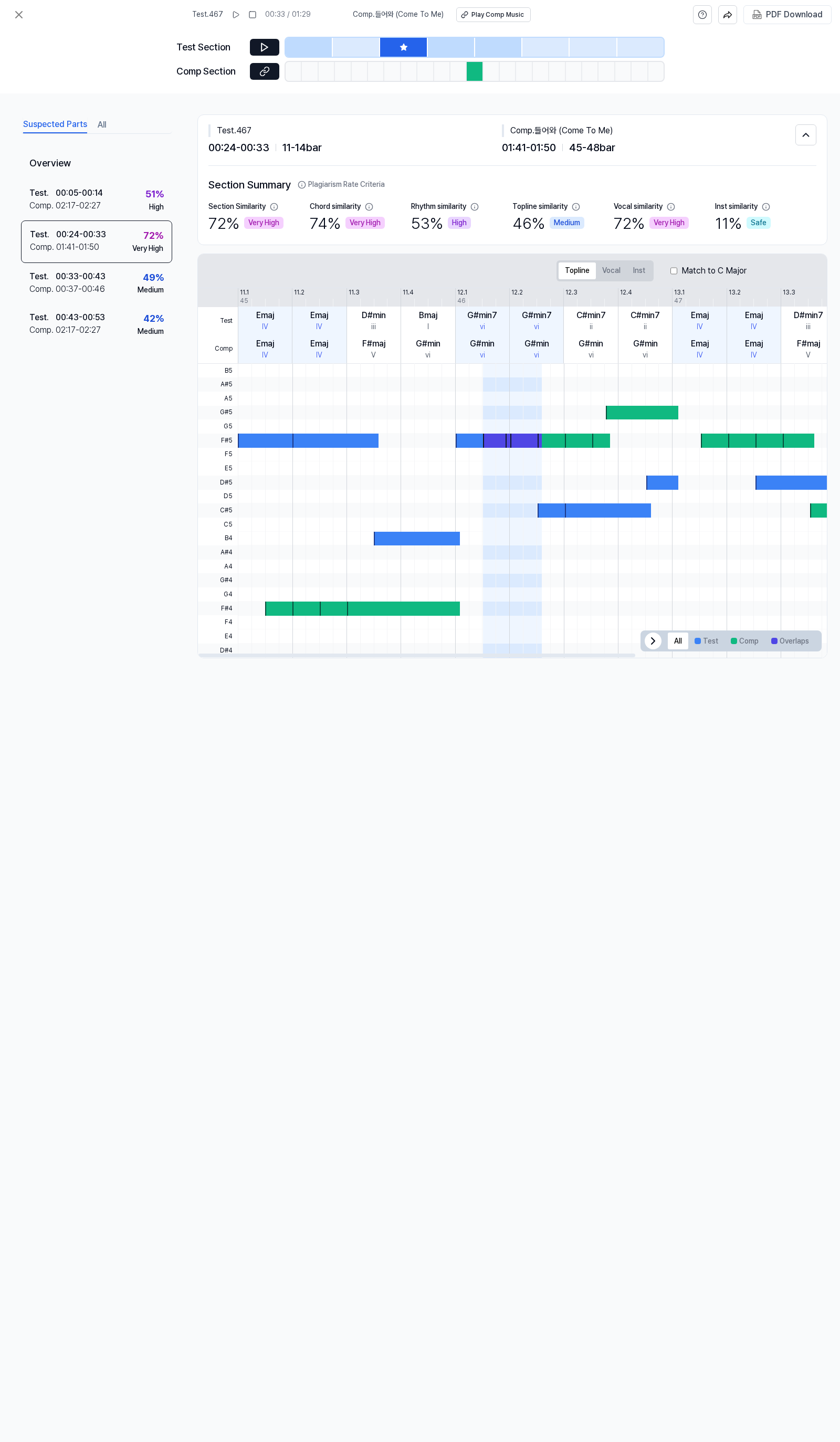
click at [494, 333] on div "G#min7 vi" at bounding box center [482, 320] width 54 height 28
click at [705, 275] on label "Match to C Major" at bounding box center [713, 271] width 65 height 13
click at [701, 271] on label "Match to C Major" at bounding box center [713, 271] width 65 height 13
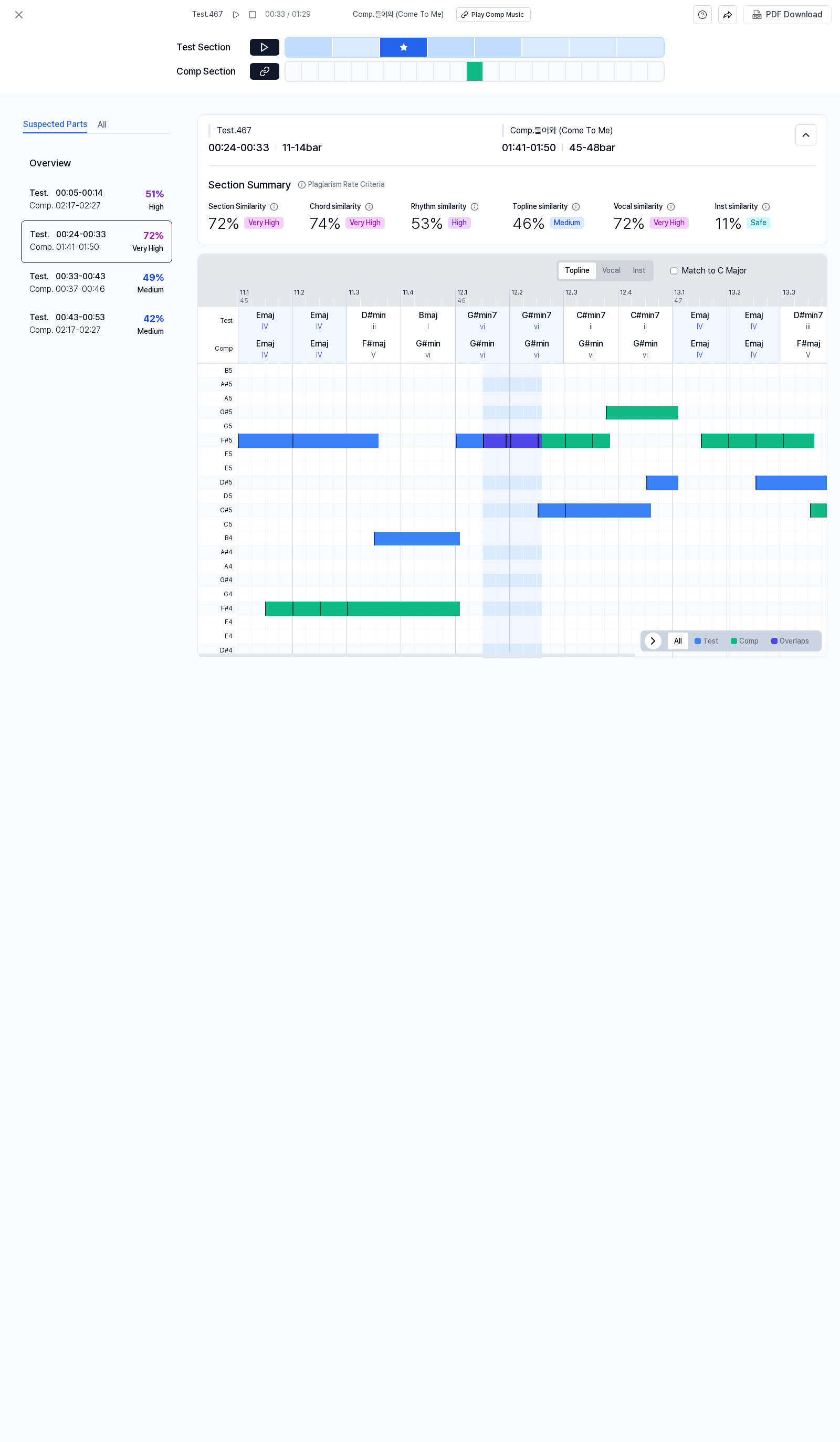
scroll to position [0, 8]
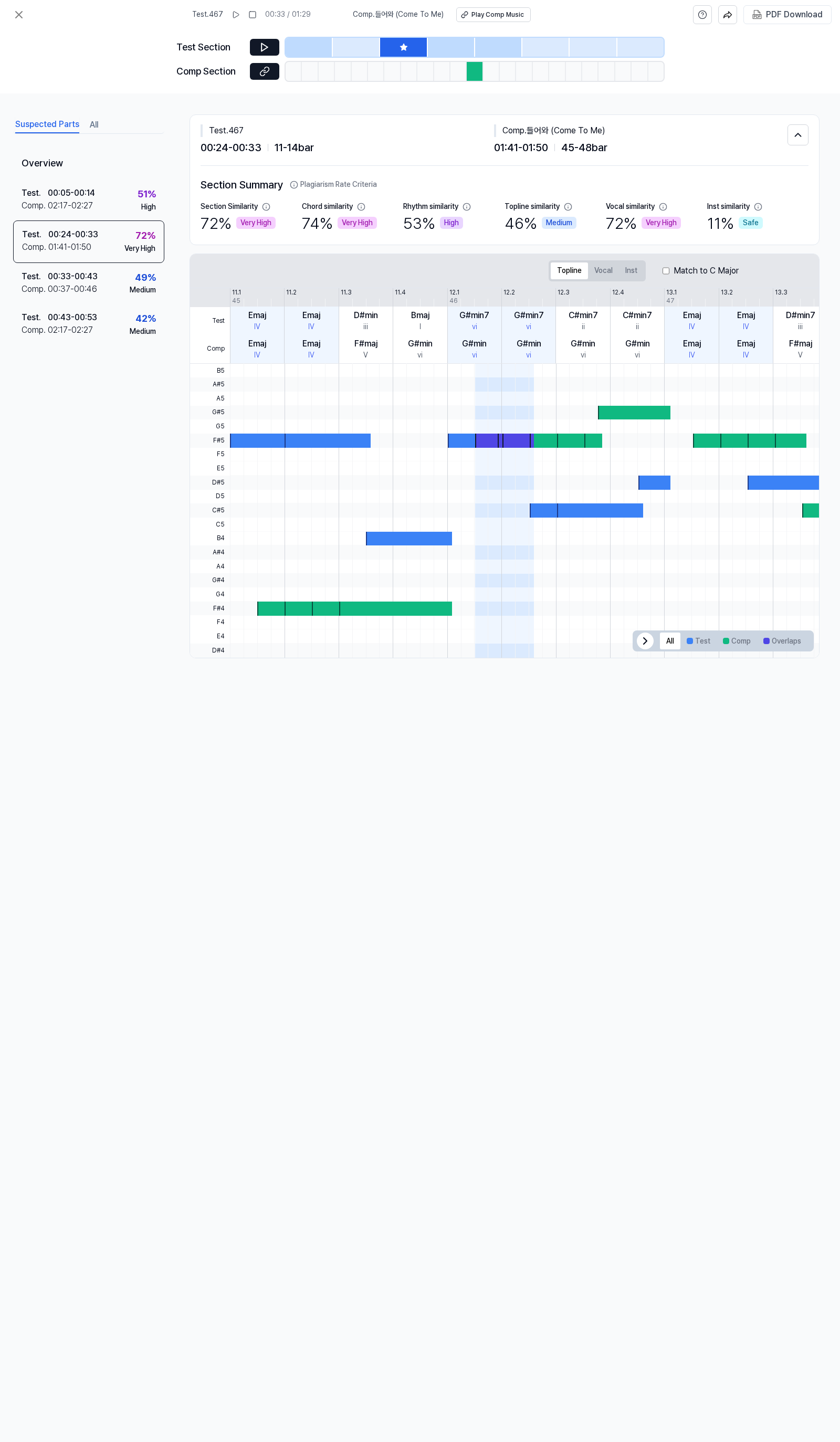
click at [310, 852] on div "Test . 467 00:33 / 01:29 Comp . 들어와 (Come To Me) Play Comp Music PDF Download T…" at bounding box center [420, 721] width 840 height 1442
click at [13, 17] on icon at bounding box center [19, 15] width 13 height 13
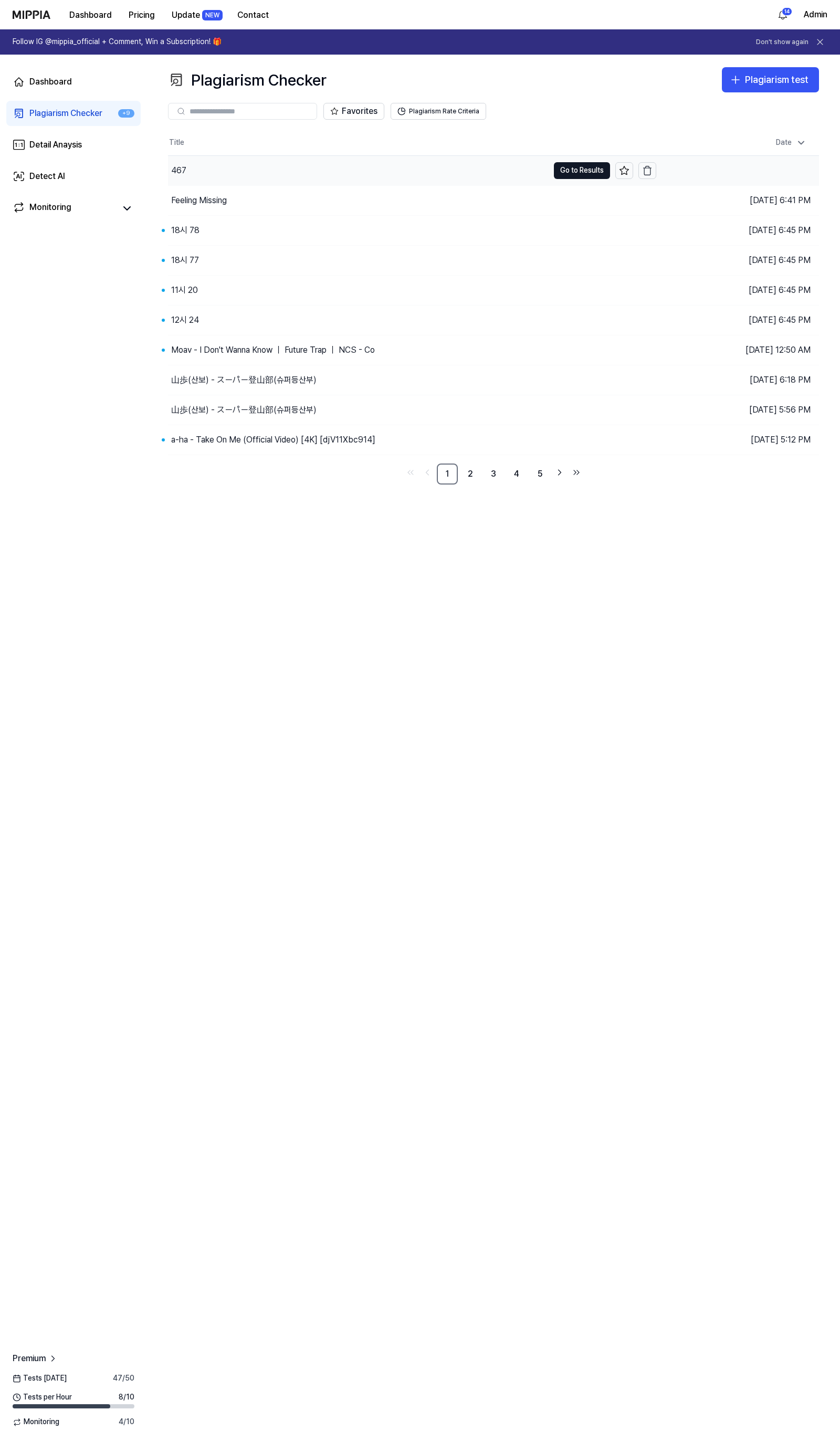
click at [441, 170] on div "467" at bounding box center [358, 171] width 380 height 29
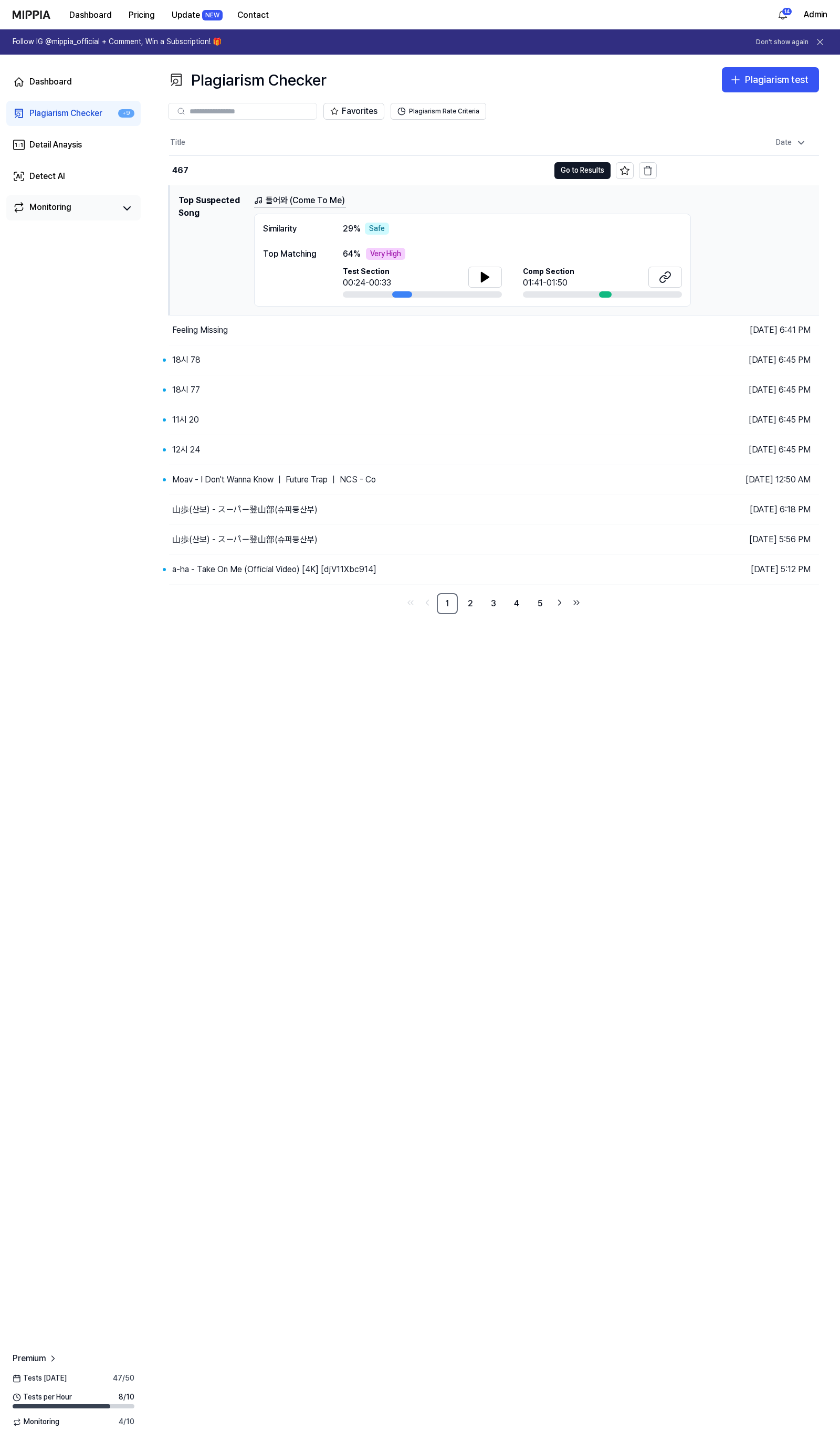
click at [70, 209] on div "Monitoring" at bounding box center [50, 209] width 42 height 15
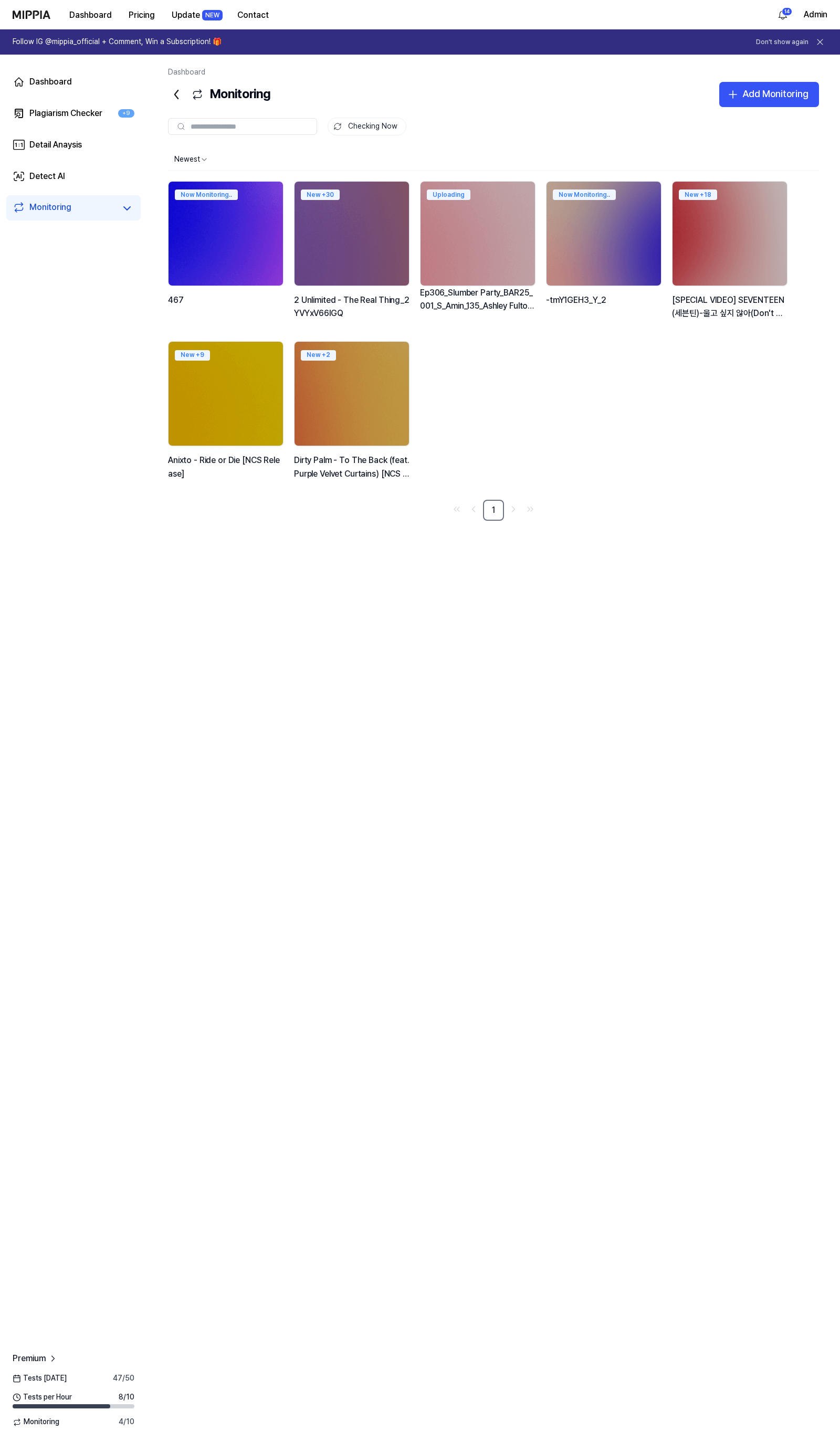
click at [207, 233] on img at bounding box center [225, 233] width 126 height 115
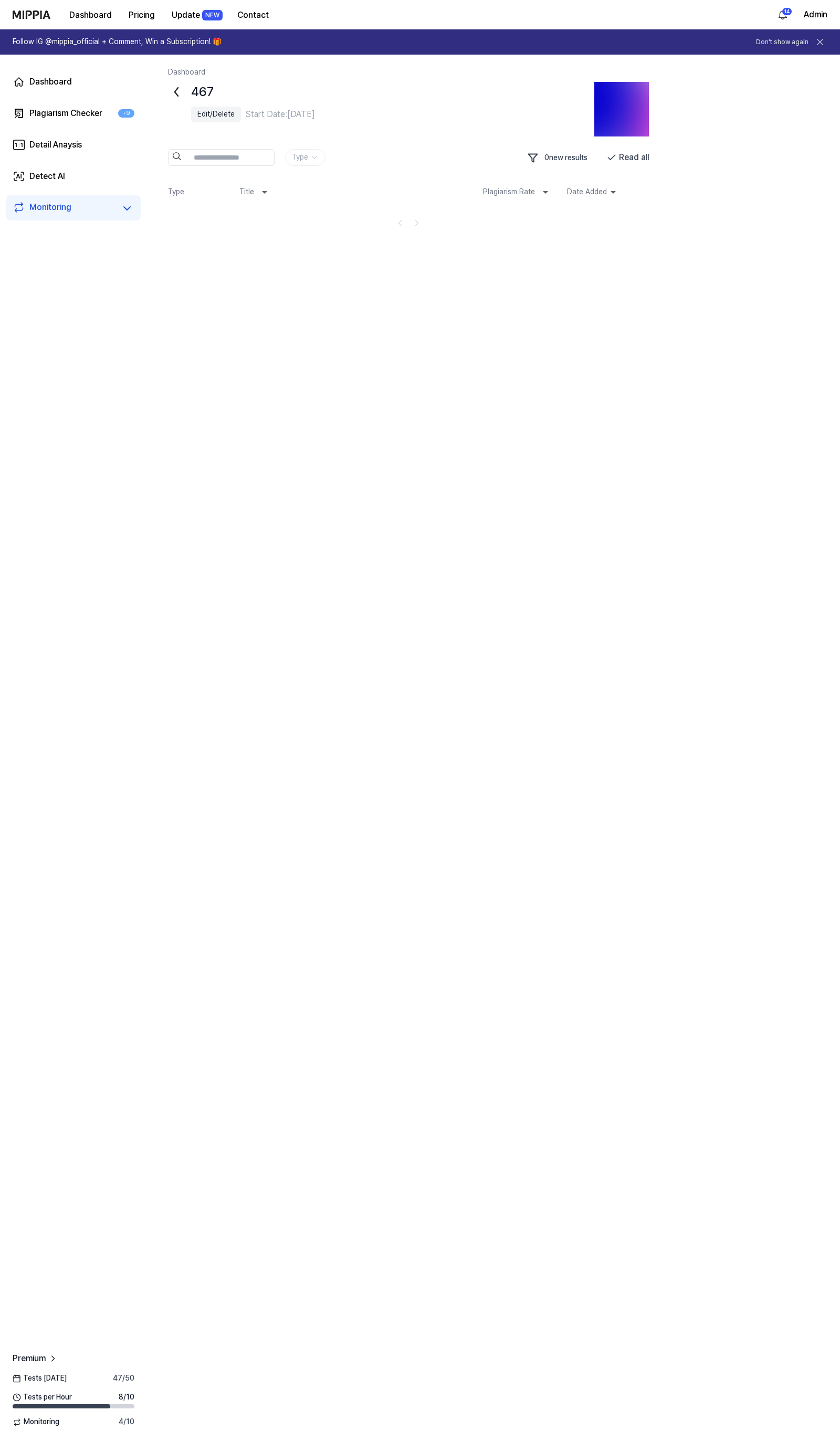
click at [195, 116] on button "Edit/Delete" at bounding box center [216, 114] width 50 height 16
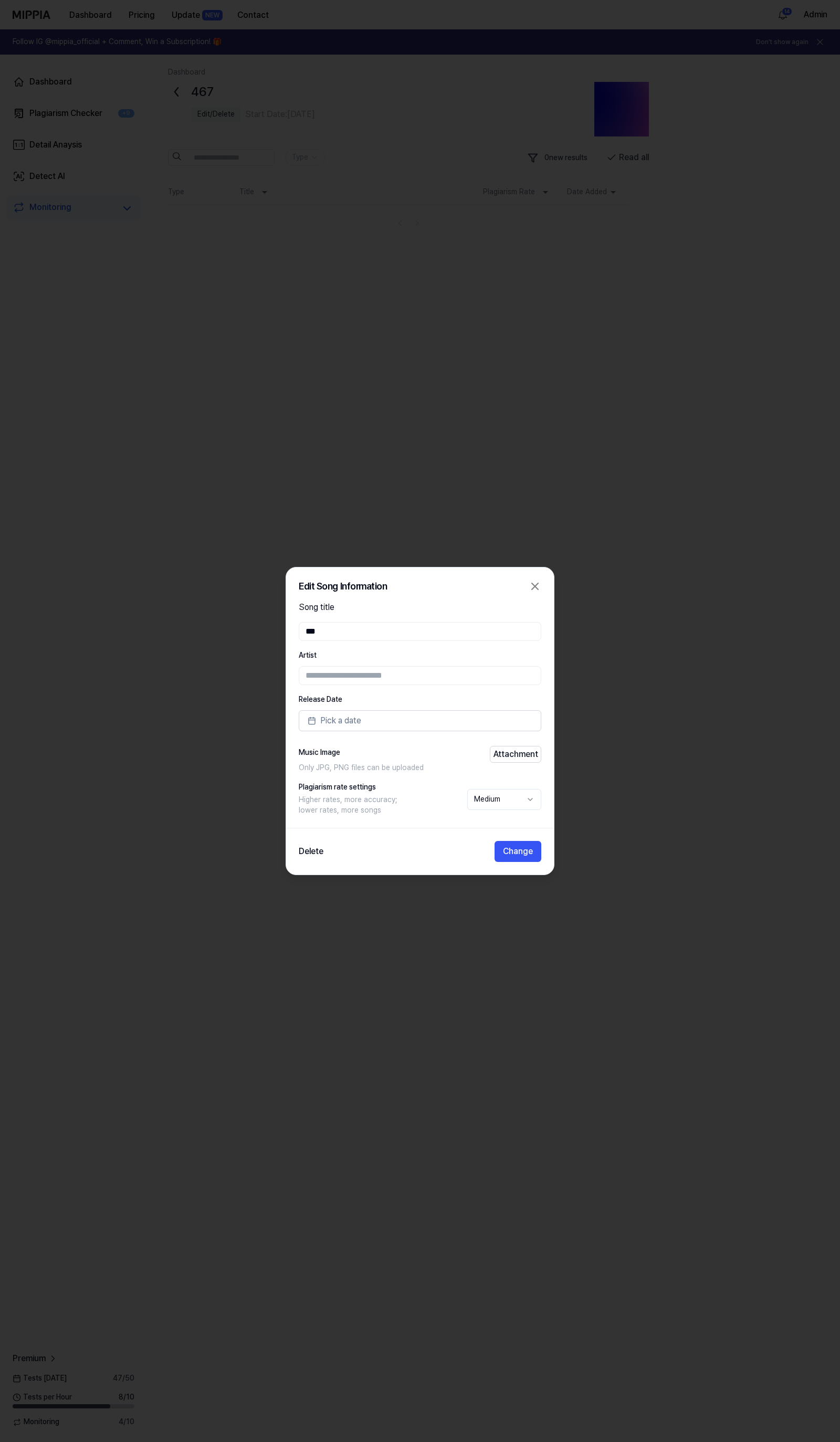
click at [485, 810] on body "**********" at bounding box center [420, 721] width 840 height 1442
select select "**"
click at [514, 849] on button "Change" at bounding box center [517, 851] width 47 height 21
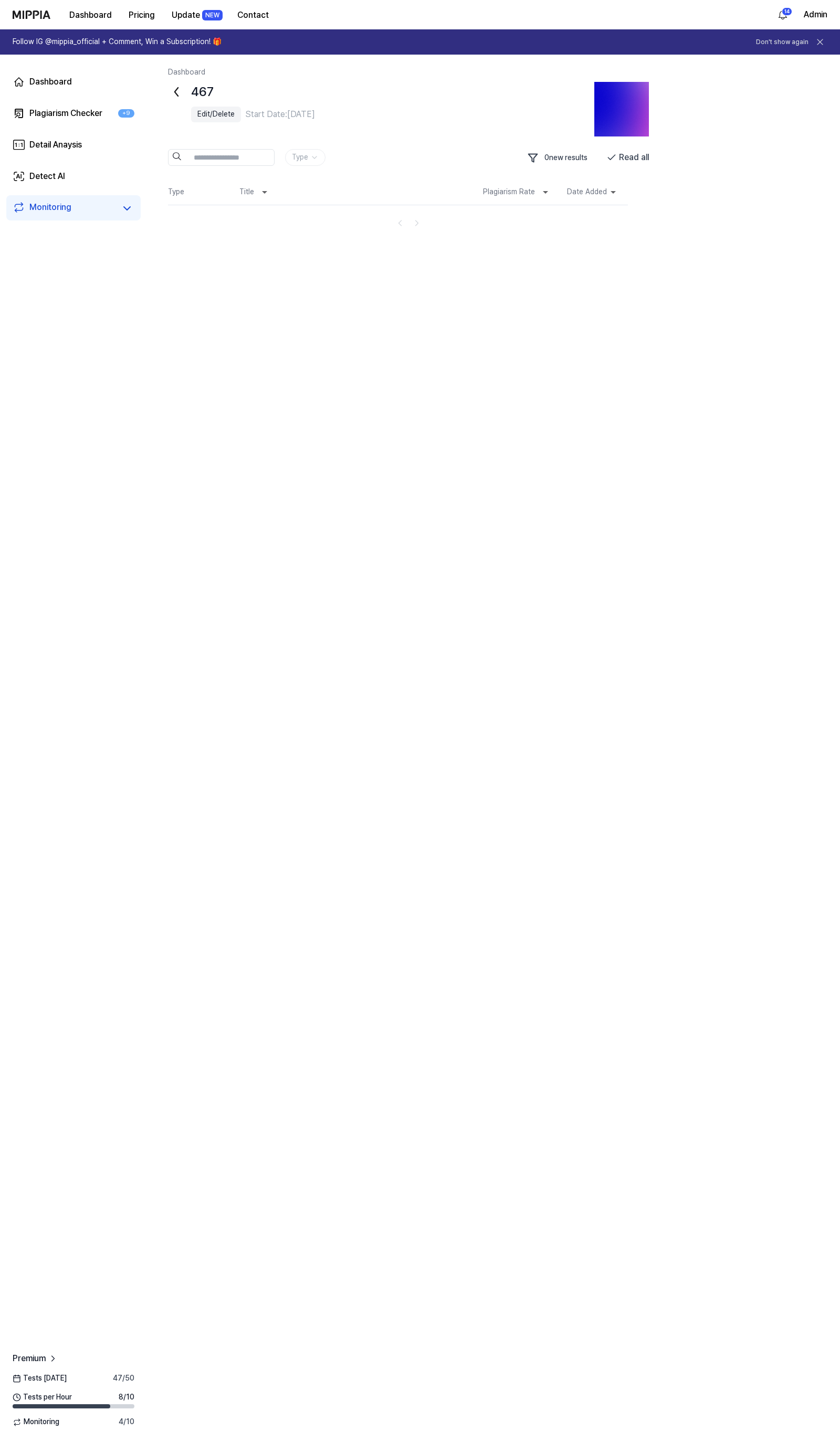
click at [174, 92] on icon at bounding box center [176, 92] width 17 height 17
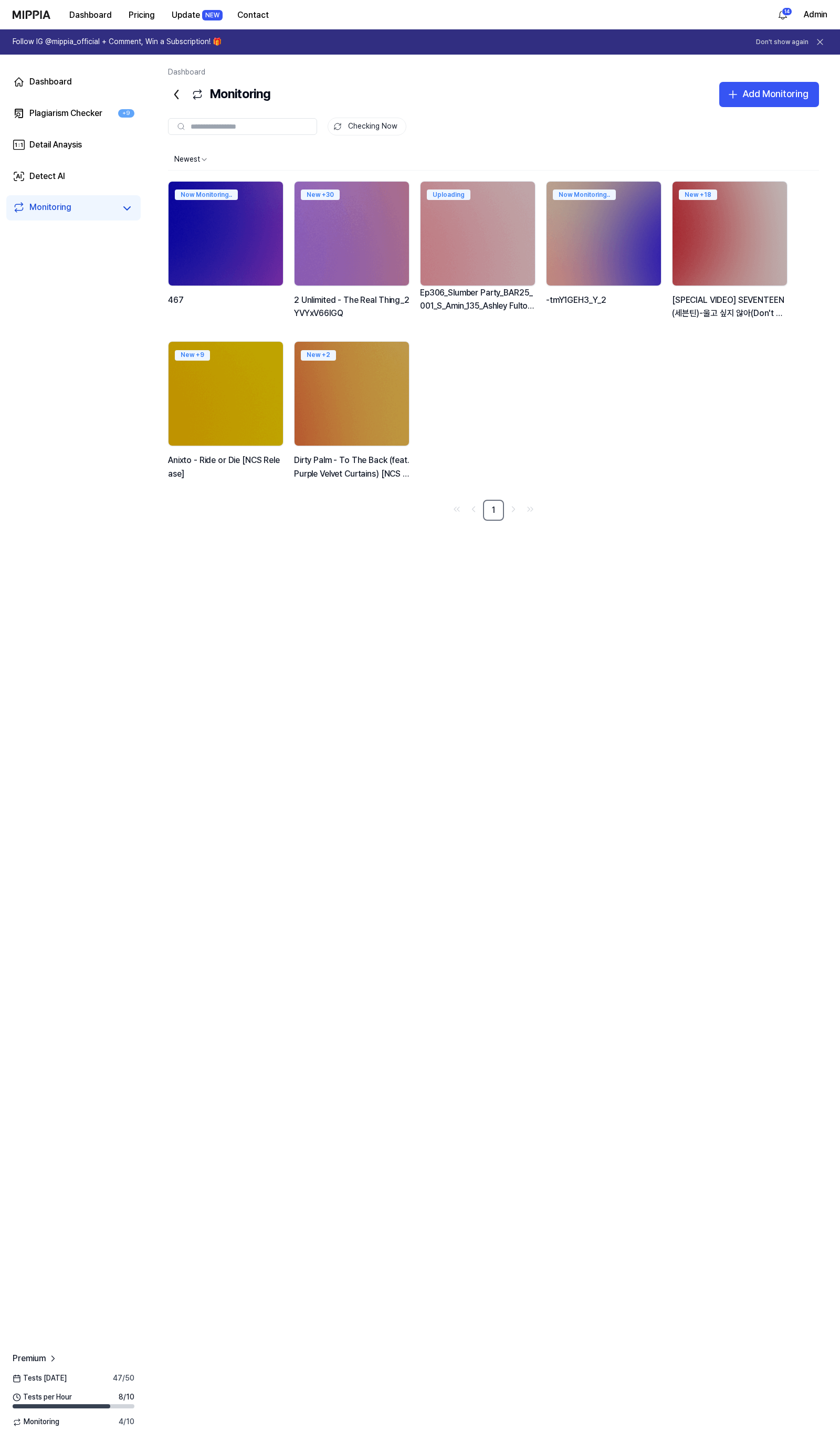
click at [345, 250] on img at bounding box center [351, 233] width 126 height 115
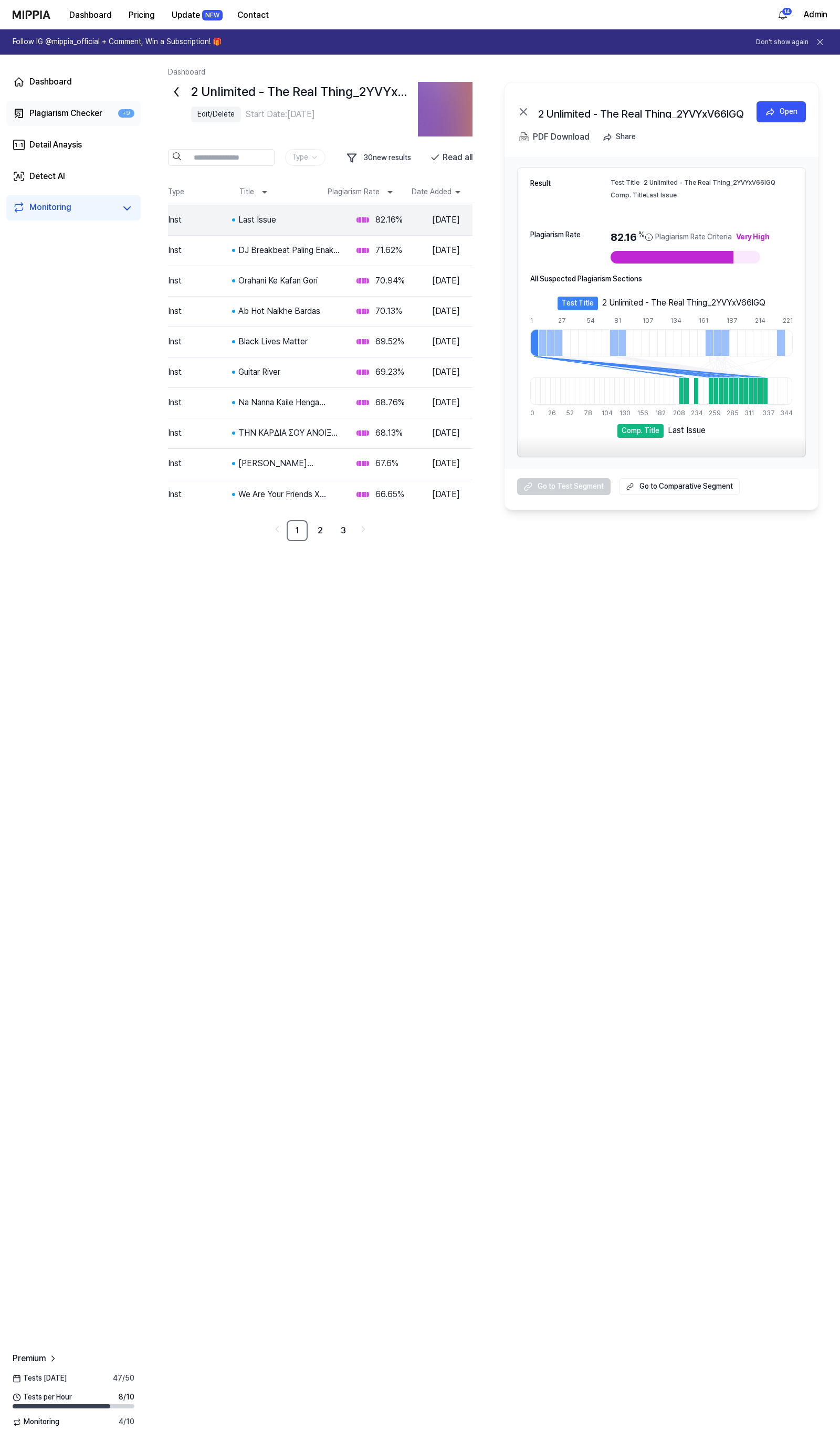
click at [67, 109] on div "Plagiarism Checker" at bounding box center [66, 114] width 73 height 13
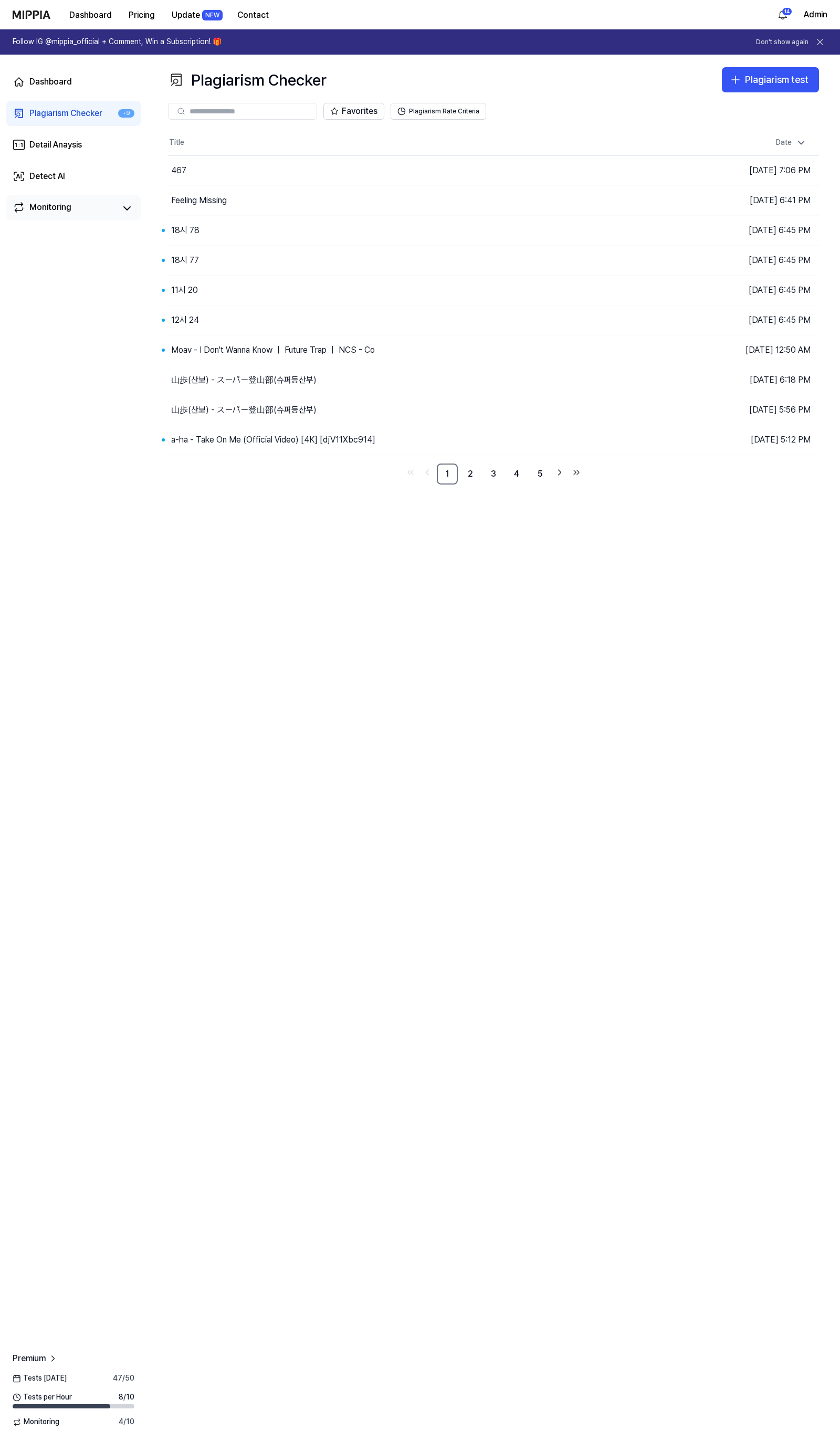
click at [69, 213] on div "Monitoring" at bounding box center [50, 209] width 42 height 15
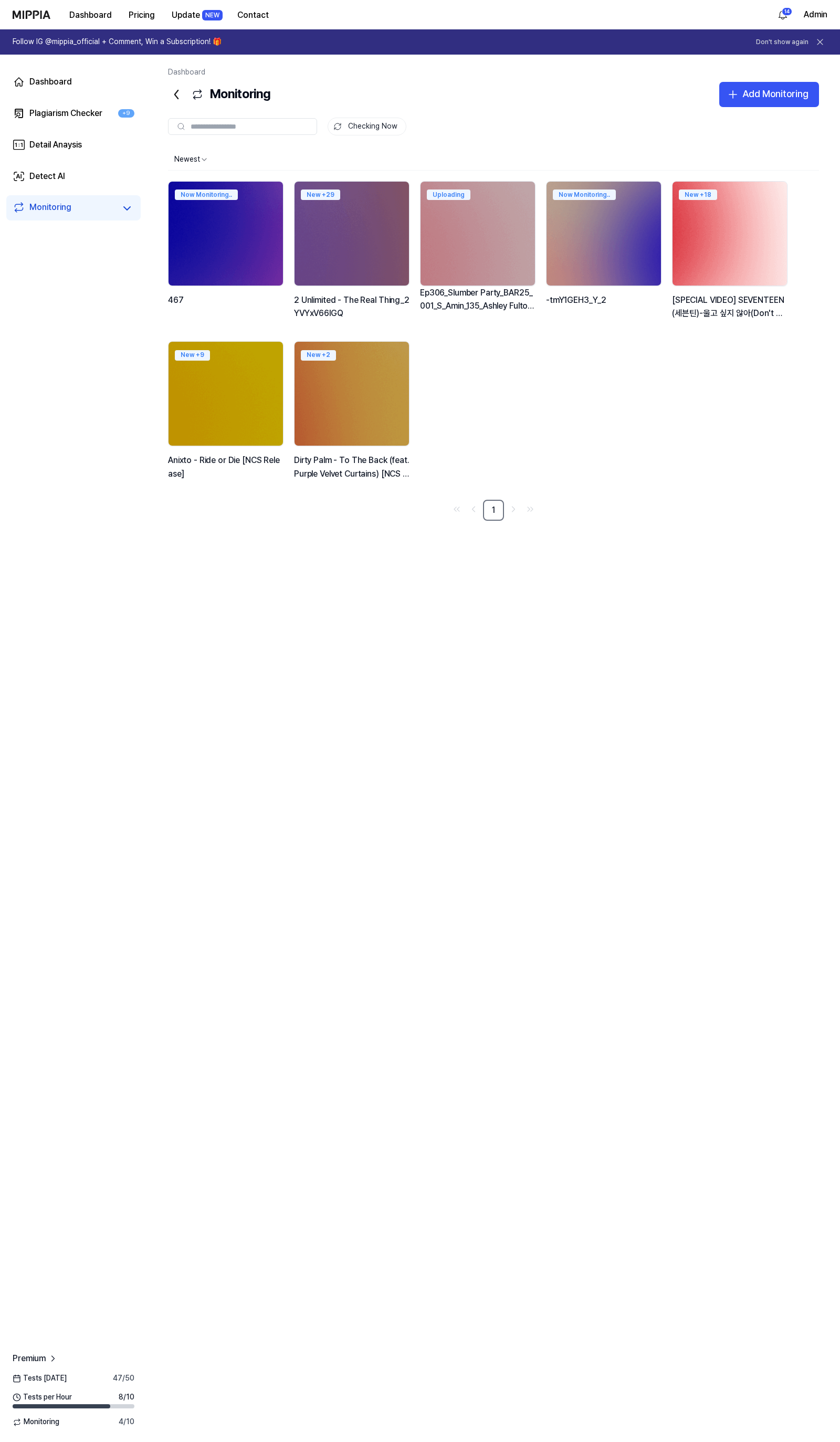
click at [781, 184] on div "New + 18" at bounding box center [729, 193] width 115 height 23
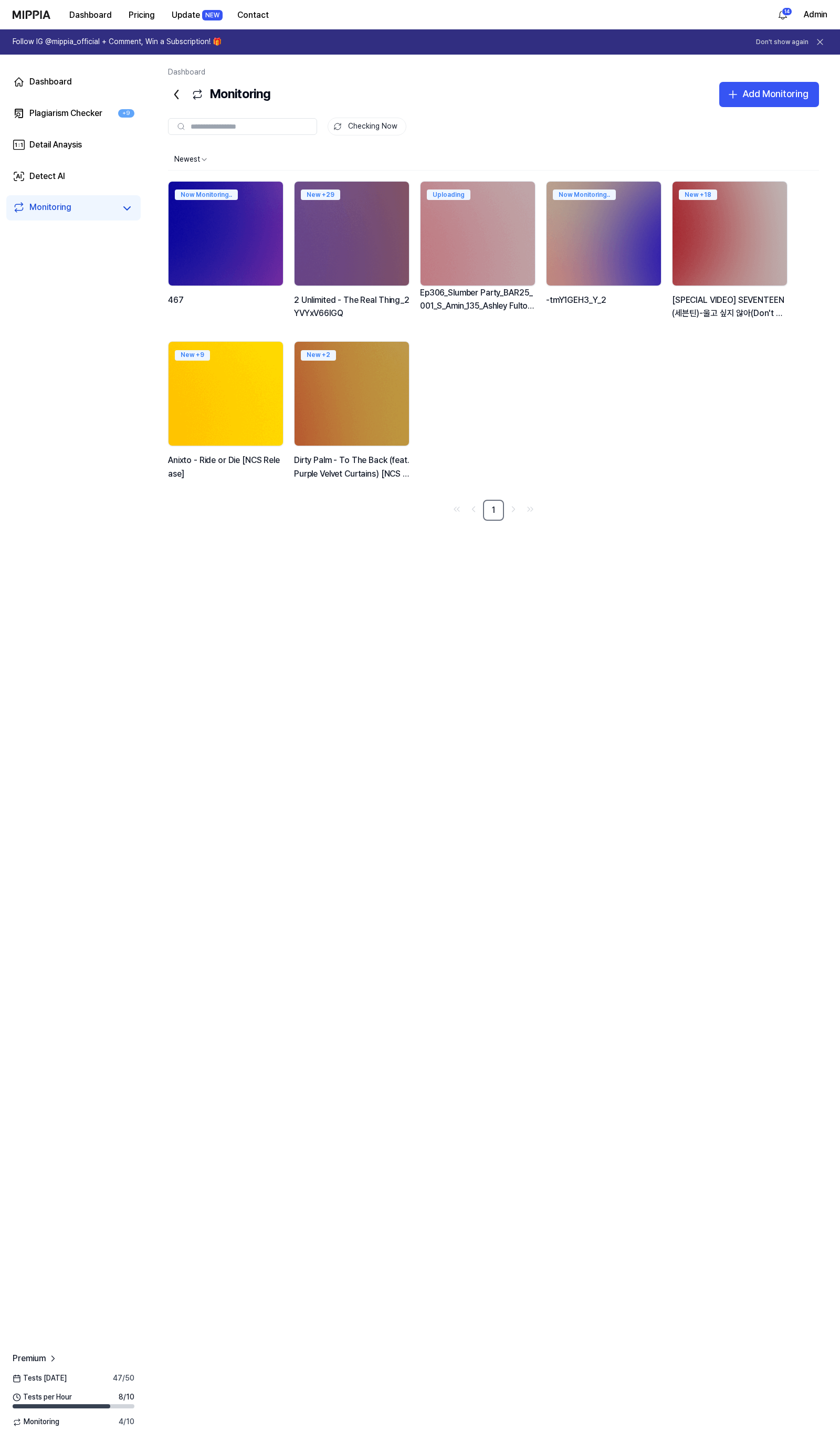
click at [266, 360] on div "New + 9" at bounding box center [225, 353] width 115 height 23
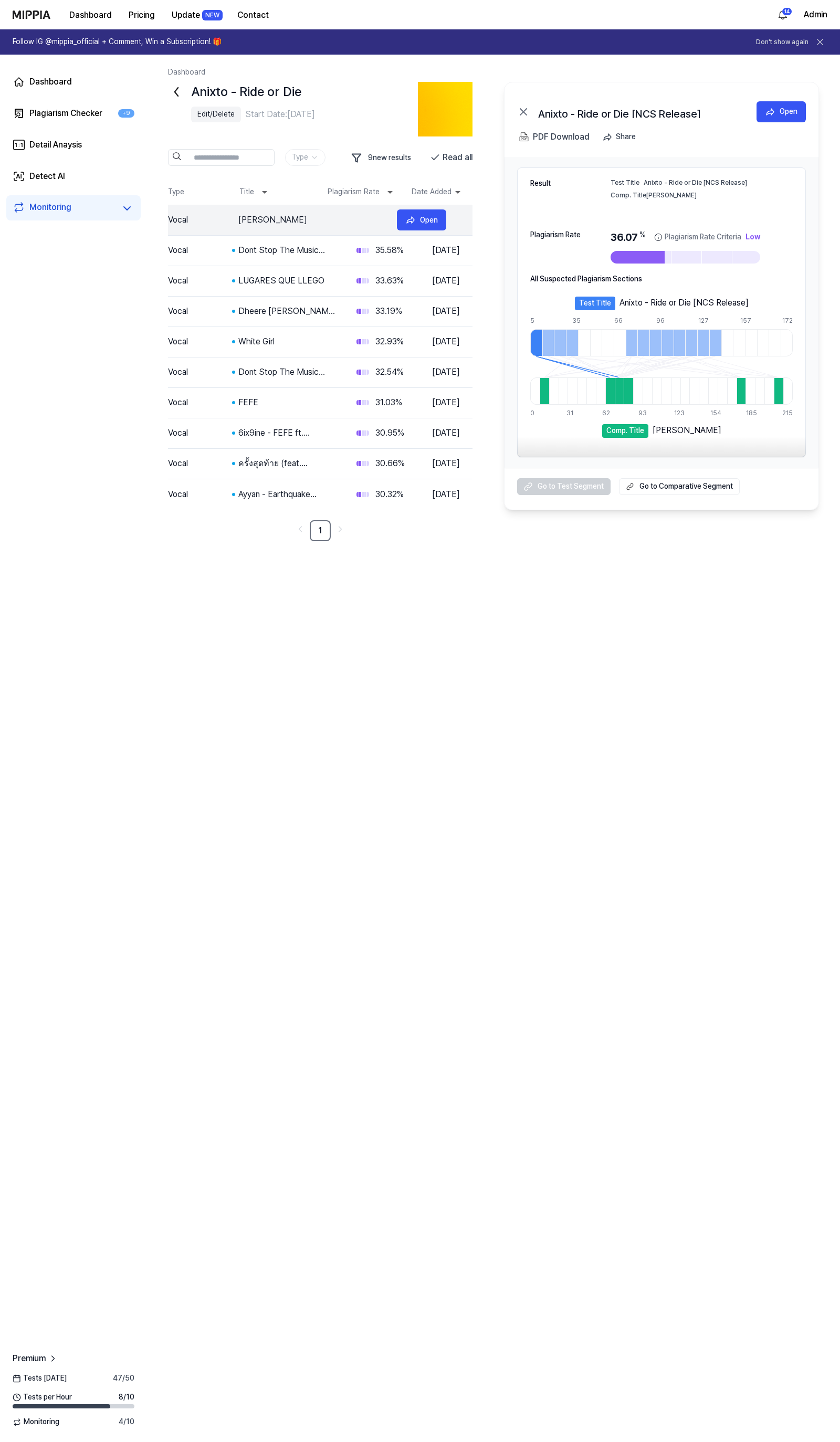
click at [287, 227] on tr "Vocal YEPPI YEPPI 36.07 % Jan 17, 2025 Open" at bounding box center [320, 220] width 304 height 31
click at [789, 114] on div "Open" at bounding box center [788, 111] width 18 height 12
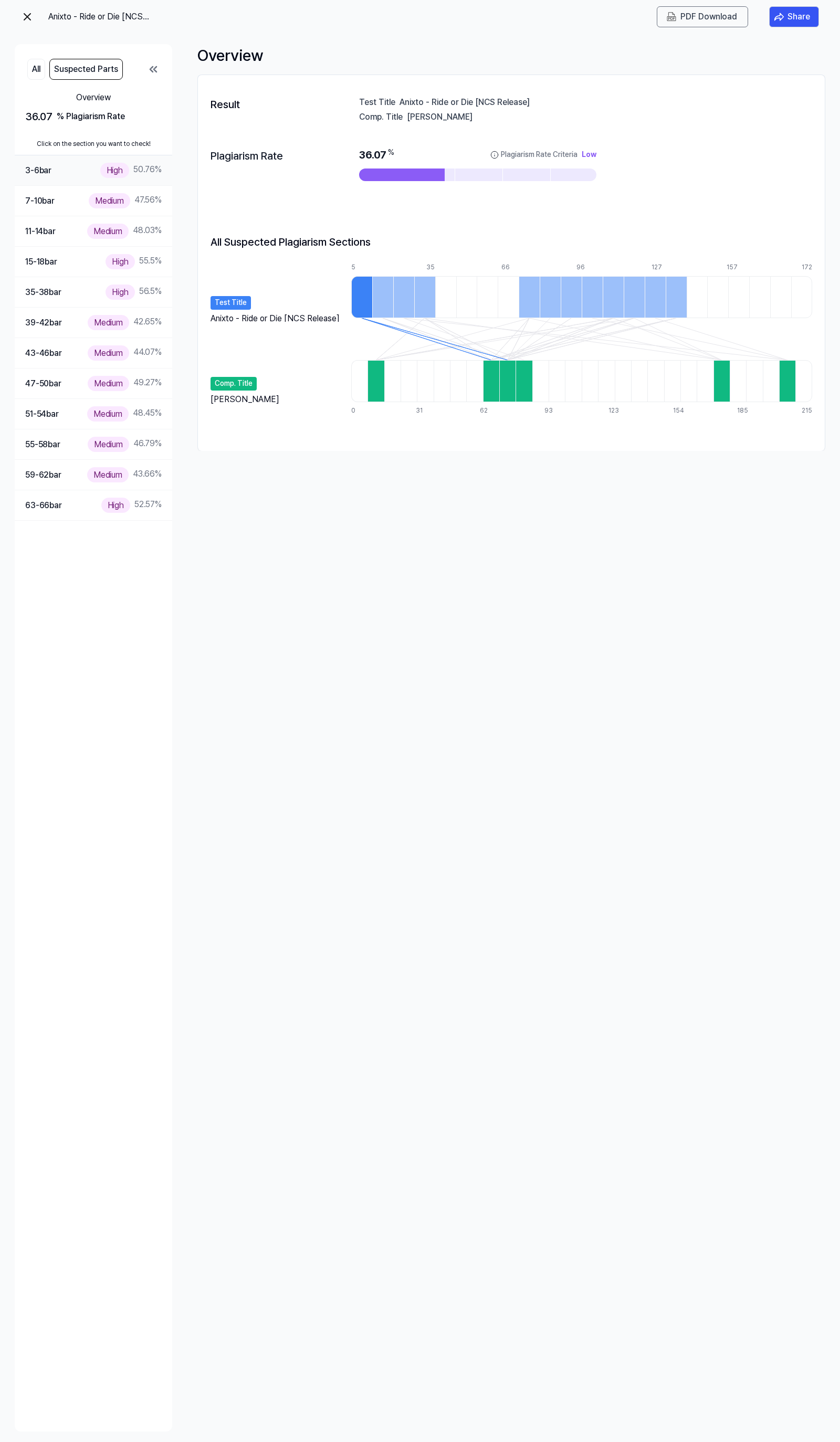
click at [124, 180] on div "3-6 bar High 50.76 %" at bounding box center [93, 171] width 157 height 31
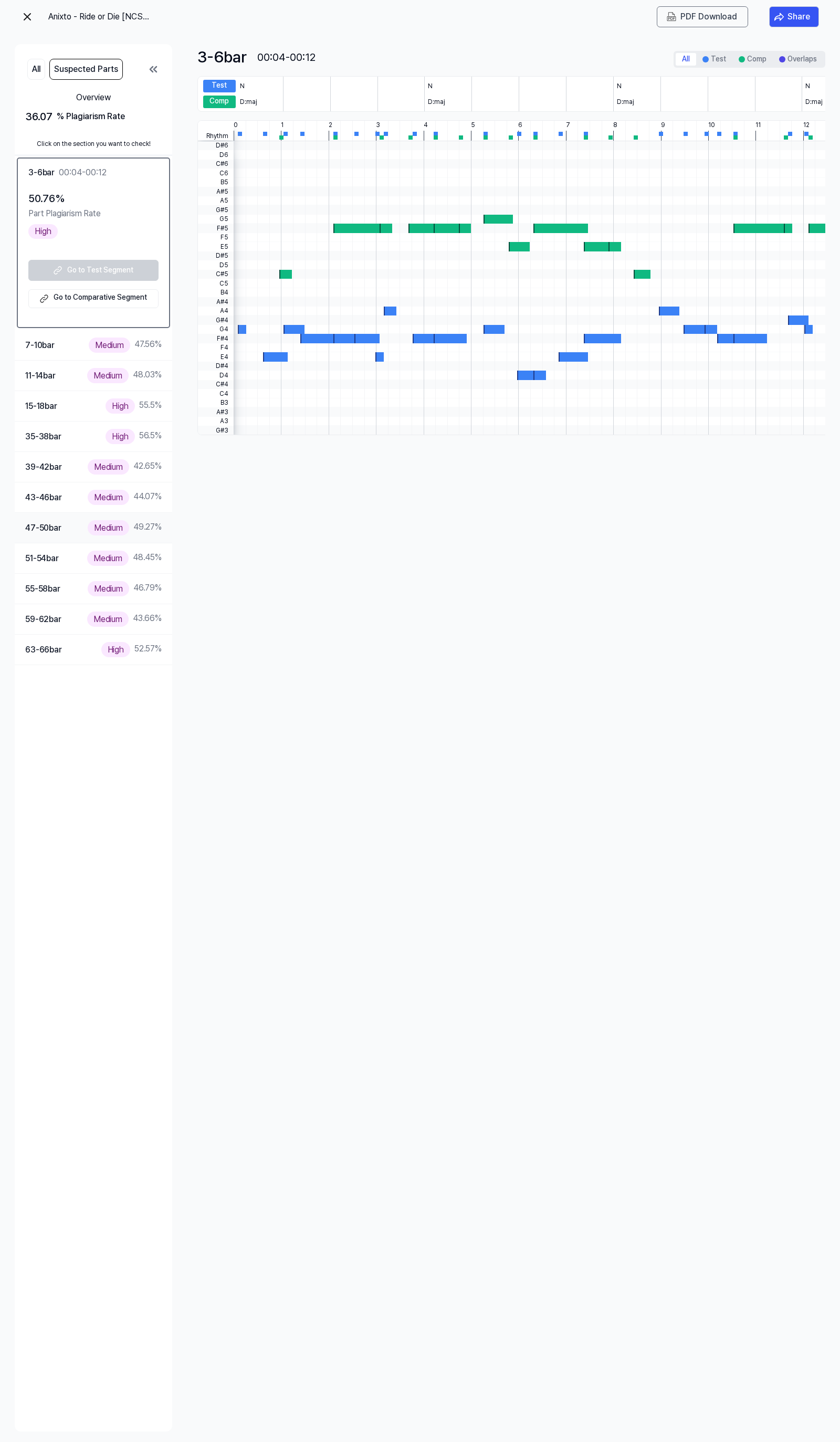
click at [145, 523] on div "Medium 49.27 %" at bounding box center [124, 528] width 74 height 15
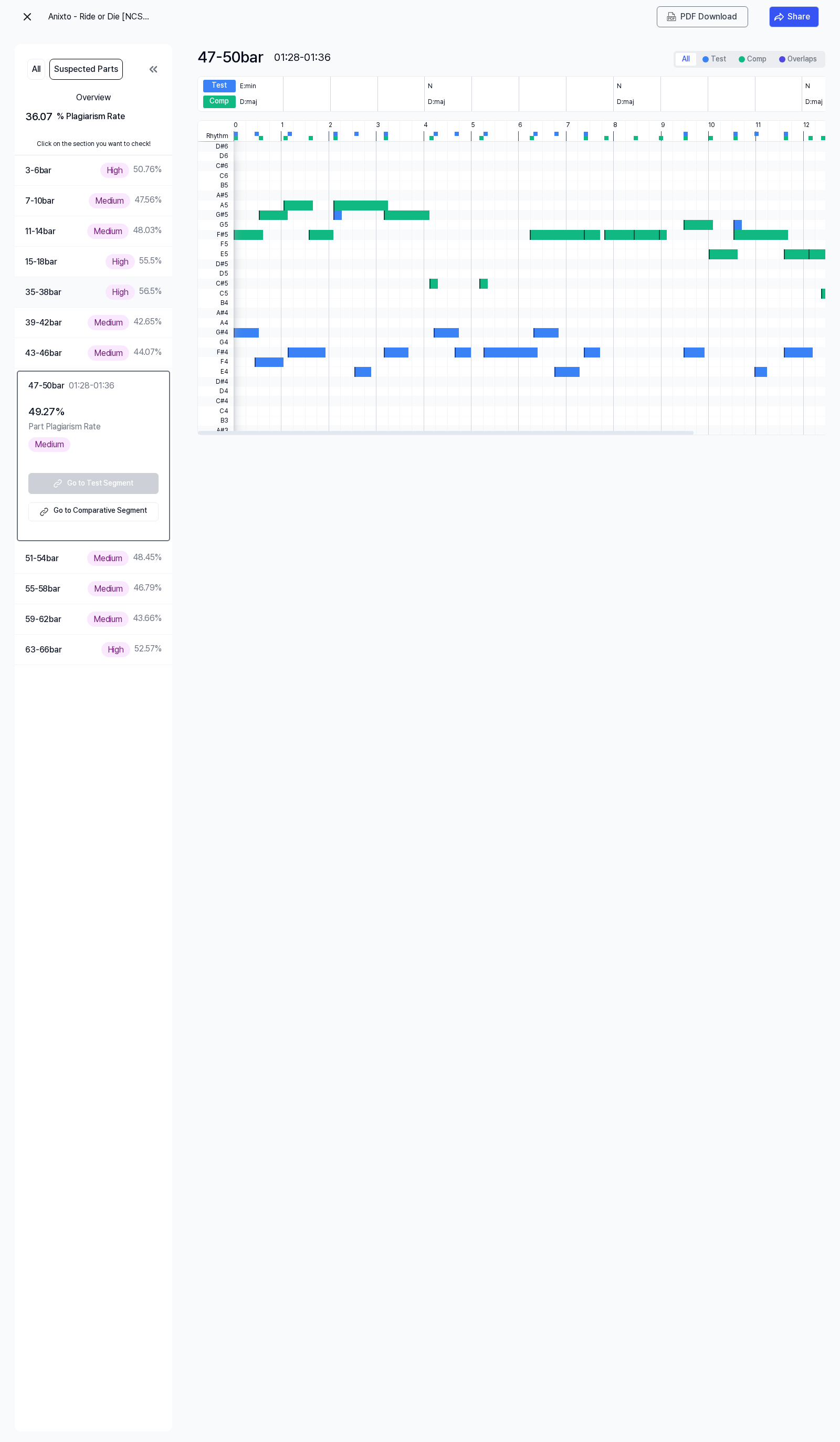
click at [133, 286] on div "High 56.5 %" at bounding box center [133, 292] width 56 height 15
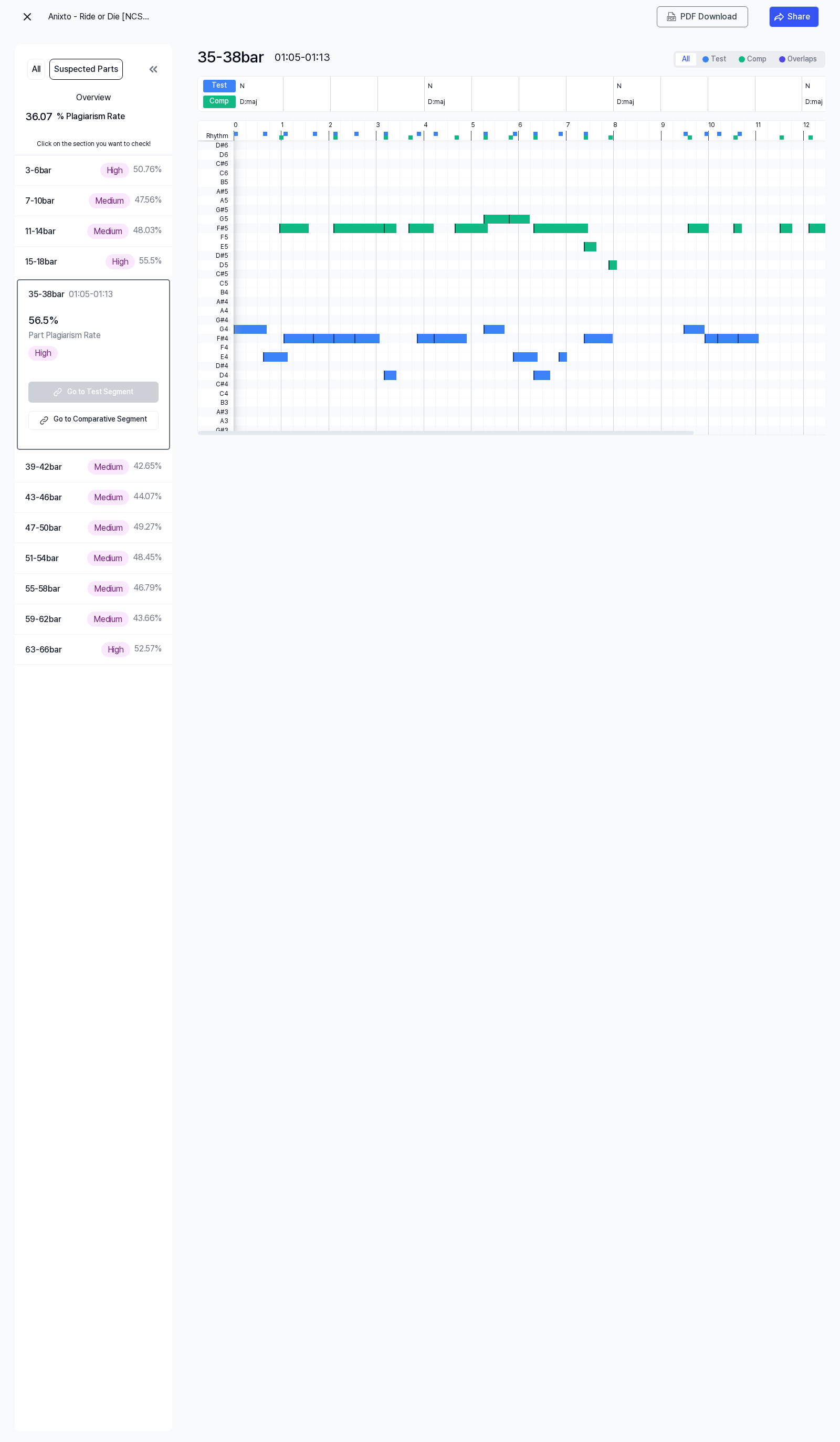
click at [130, 387] on div "Go to Test Segment Go to Comparative Segment" at bounding box center [93, 406] width 130 height 48
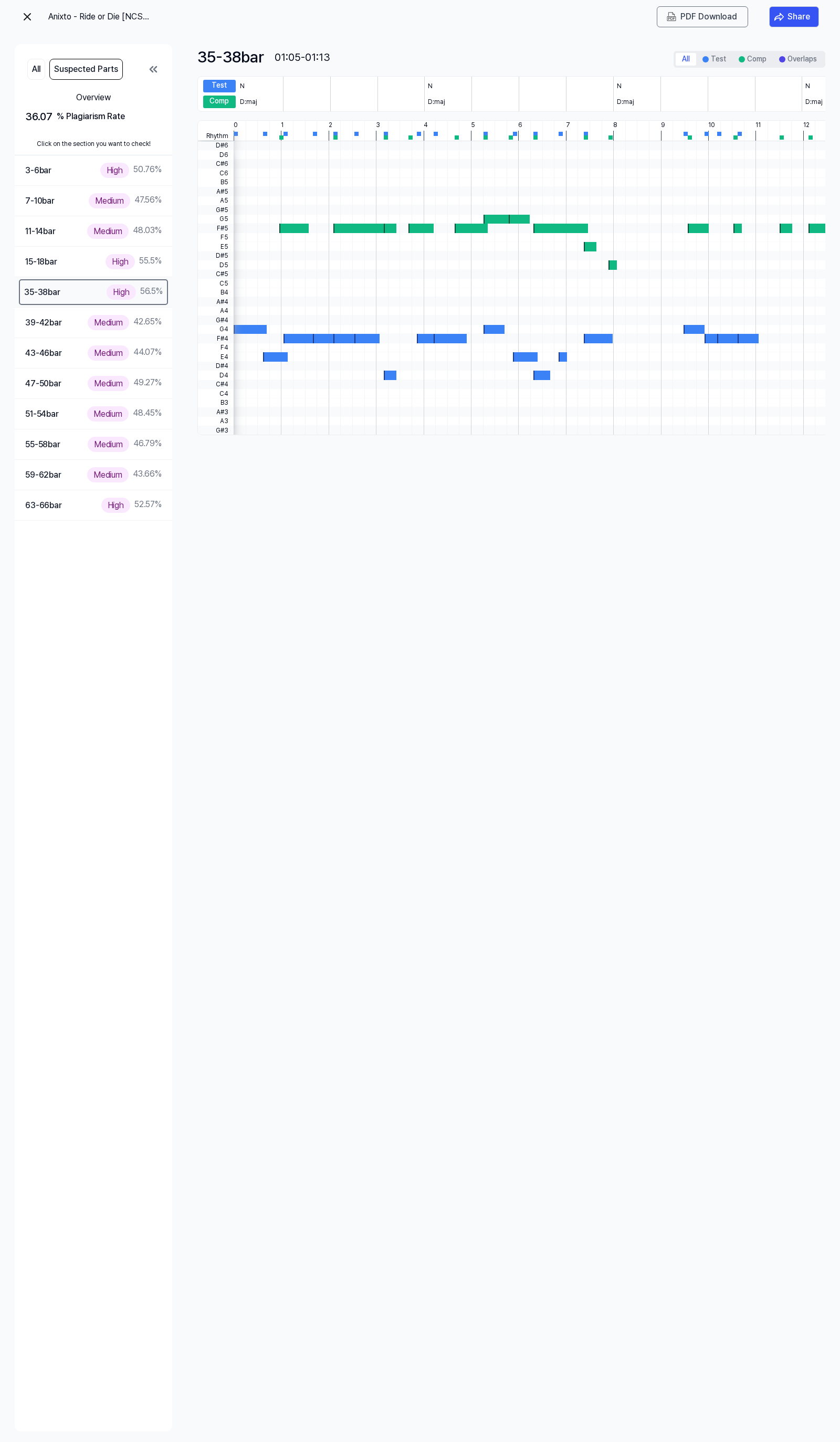
click at [121, 295] on div "High" at bounding box center [121, 292] width 29 height 15
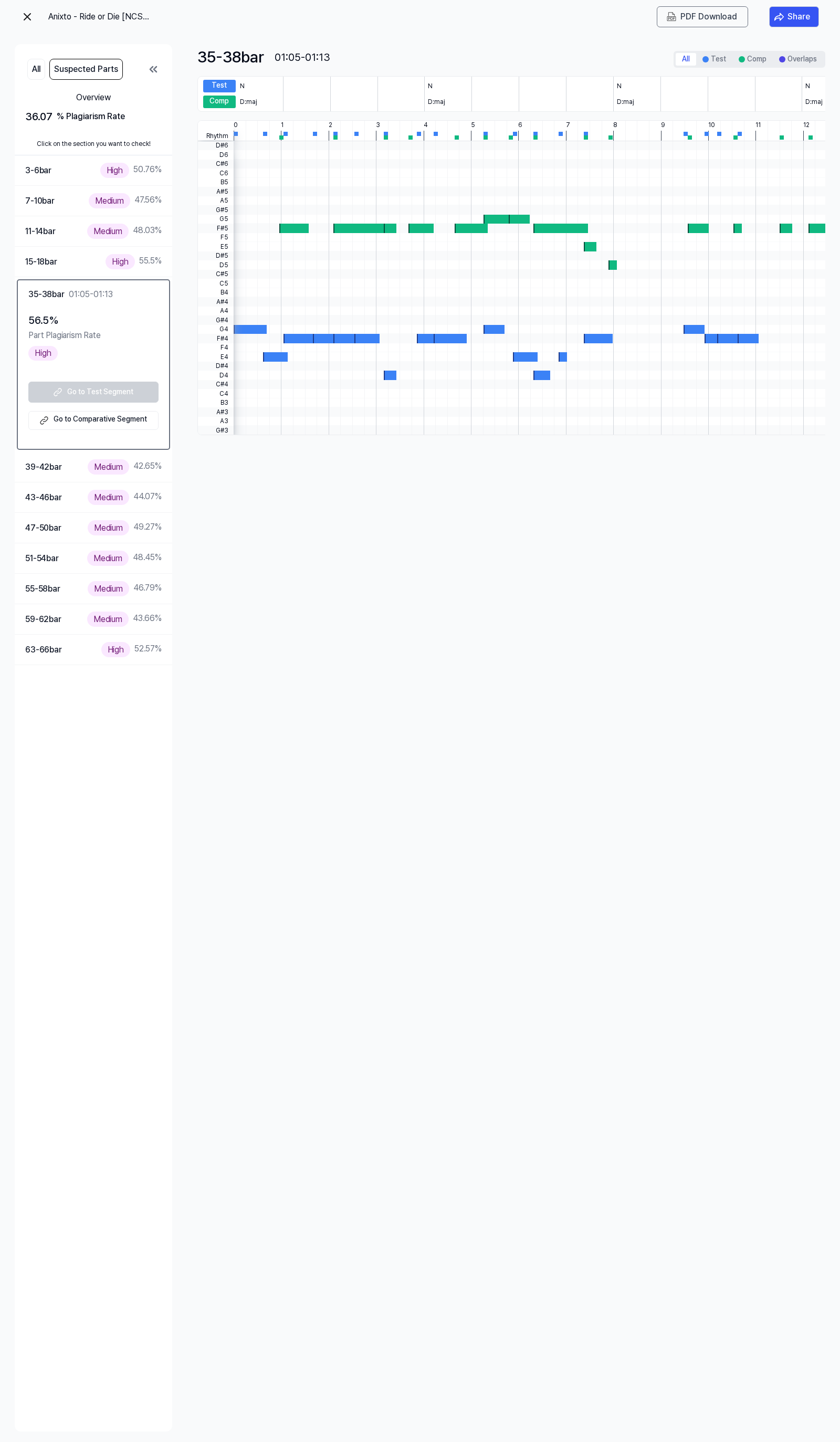
click at [79, 418] on link "Go to Comparative Segment" at bounding box center [93, 420] width 130 height 19
